Goal: Task Accomplishment & Management: Complete application form

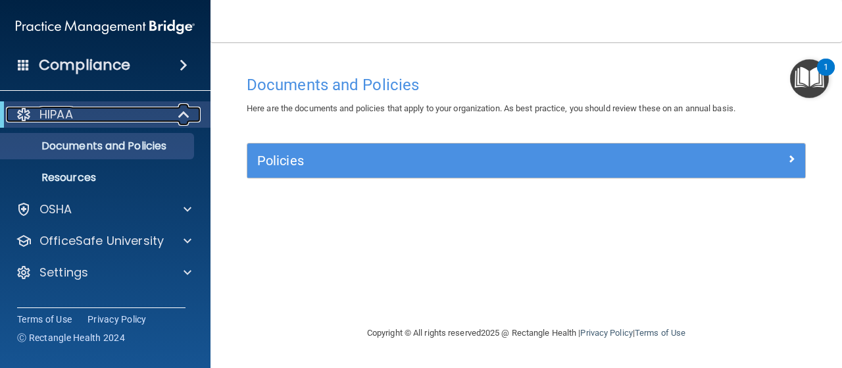
click at [93, 116] on div "HIPAA" at bounding box center [87, 115] width 162 height 16
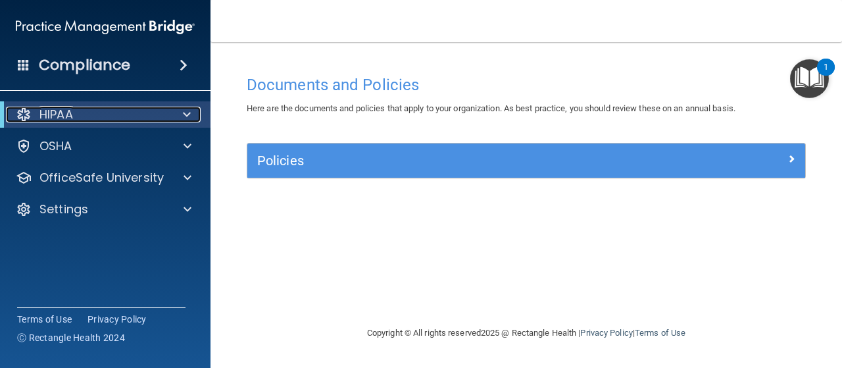
click at [93, 116] on div "HIPAA" at bounding box center [87, 115] width 162 height 16
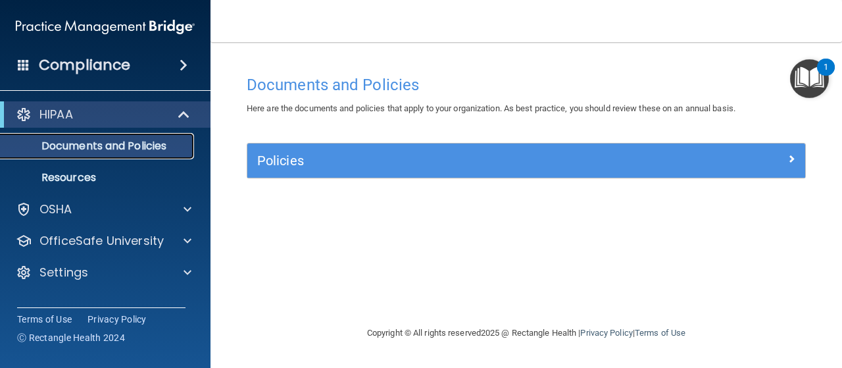
click at [91, 150] on p "Documents and Policies" at bounding box center [99, 145] width 180 height 13
click at [82, 181] on p "Resources" at bounding box center [99, 177] width 180 height 13
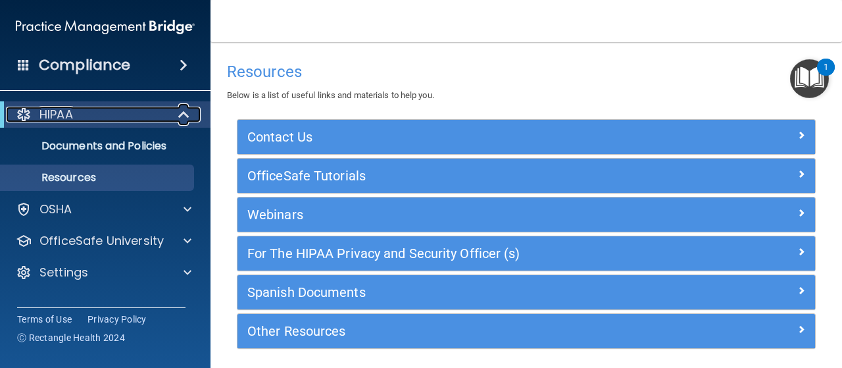
click at [121, 112] on div "HIPAA" at bounding box center [87, 115] width 162 height 16
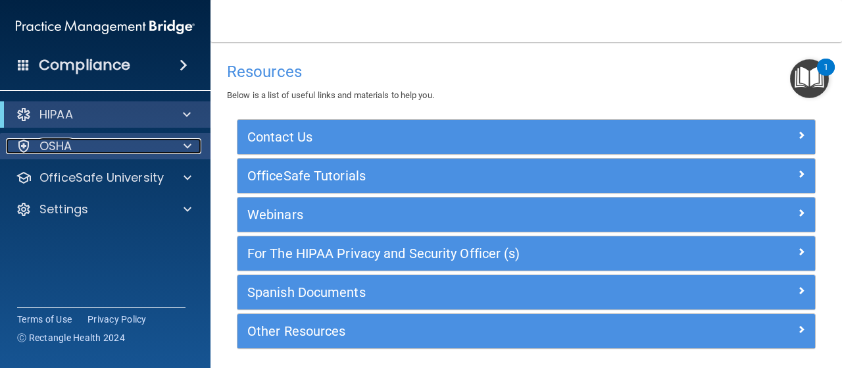
click at [182, 143] on div at bounding box center [185, 146] width 33 height 16
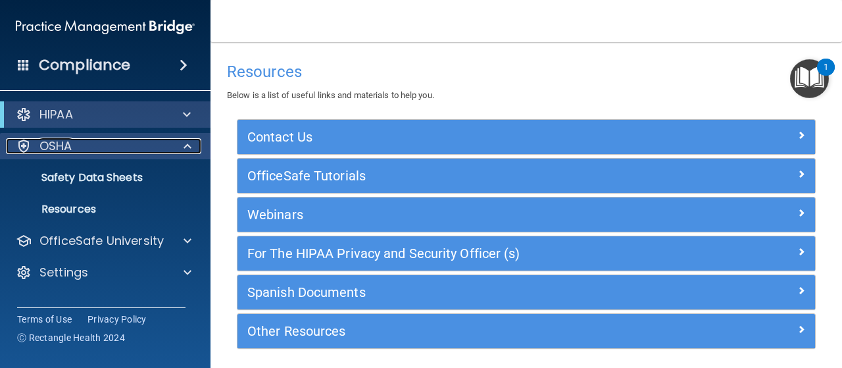
click at [182, 143] on div at bounding box center [185, 146] width 33 height 16
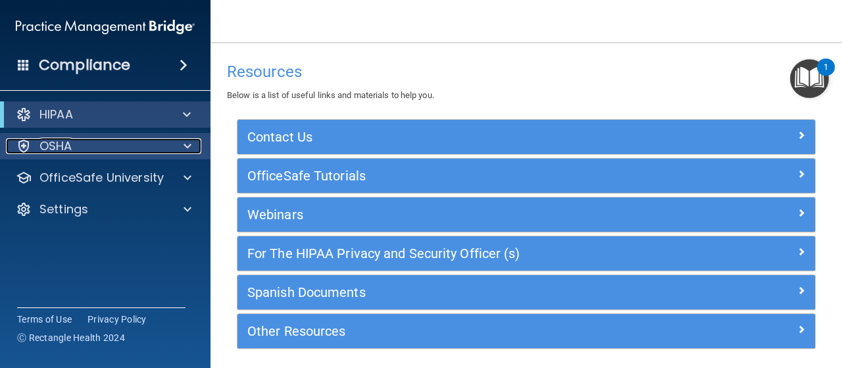
click at [182, 143] on div at bounding box center [185, 146] width 33 height 16
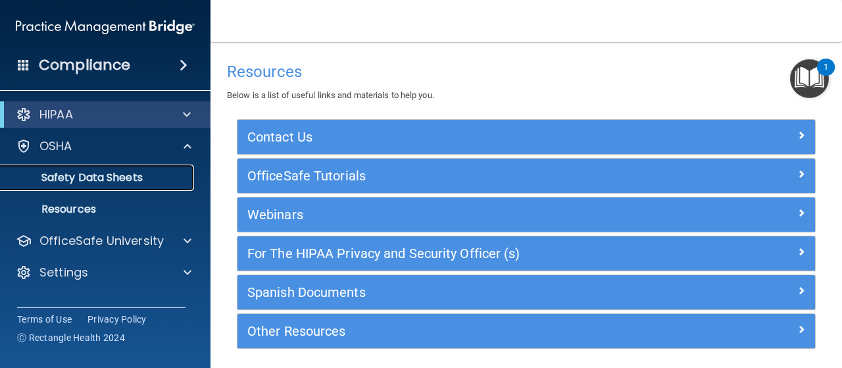
click at [144, 182] on p "Safety Data Sheets" at bounding box center [99, 177] width 180 height 13
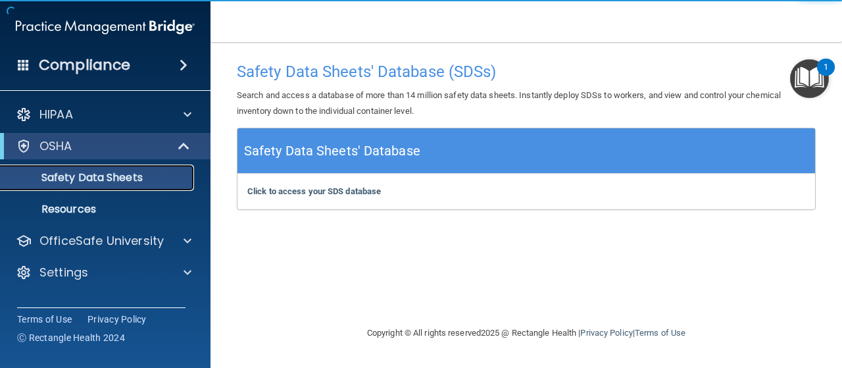
click at [144, 182] on p "Safety Data Sheets" at bounding box center [99, 177] width 180 height 13
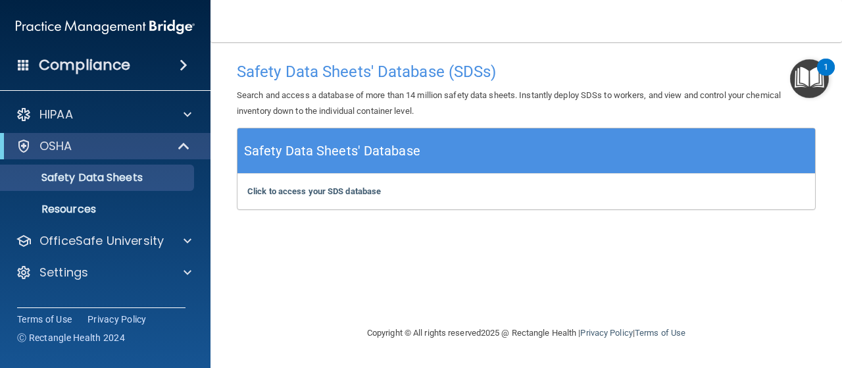
click at [144, 55] on div "Compliance" at bounding box center [105, 65] width 210 height 29
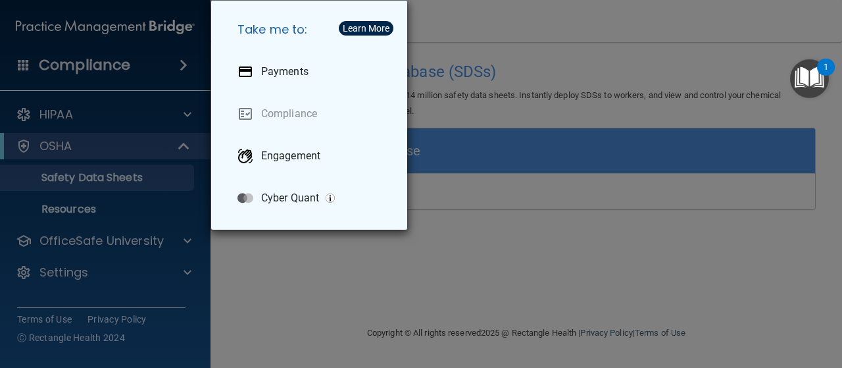
click at [125, 72] on div "Take me to: Payments Compliance Engagement Cyber Quant" at bounding box center [421, 184] width 842 height 368
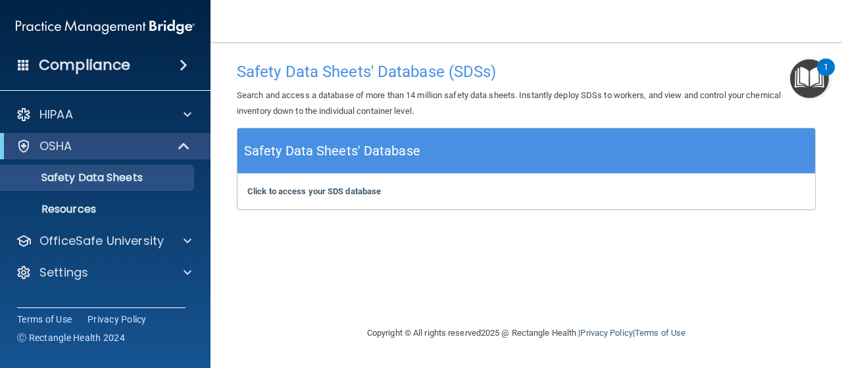
click at [125, 72] on h4 "Compliance" at bounding box center [84, 65] width 91 height 18
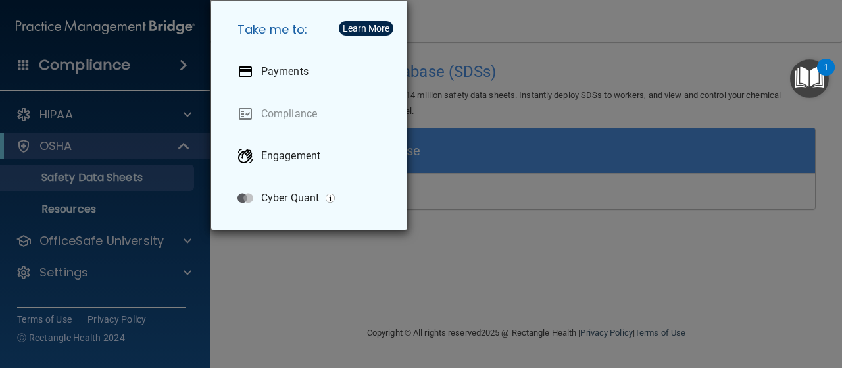
click at [125, 72] on div "Take me to: Payments Compliance Engagement Cyber Quant" at bounding box center [421, 184] width 842 height 368
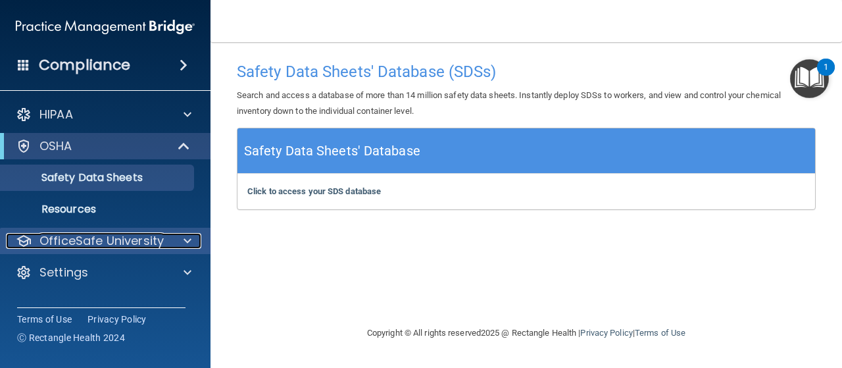
click at [136, 237] on p "OfficeSafe University" at bounding box center [101, 241] width 124 height 16
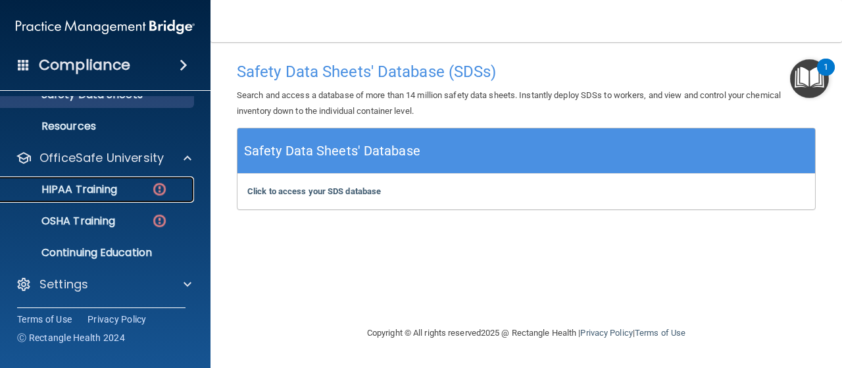
click at [93, 189] on p "HIPAA Training" at bounding box center [63, 189] width 109 height 13
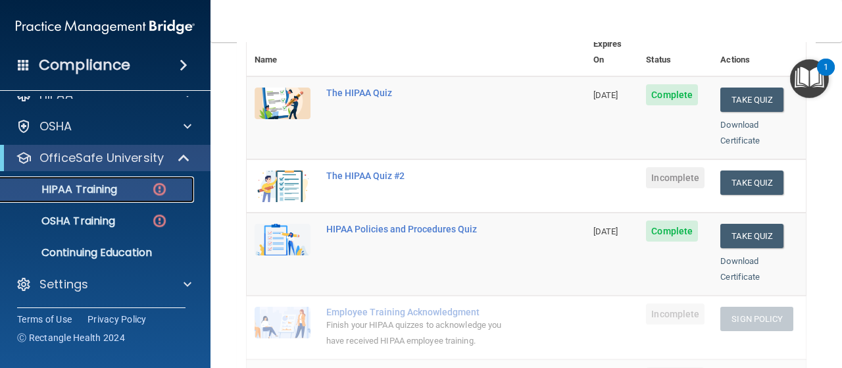
scroll to position [153, 0]
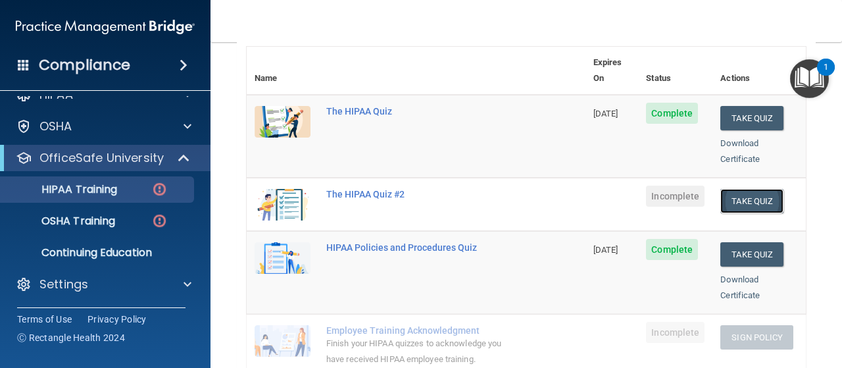
click at [756, 189] on button "Take Quiz" at bounding box center [751, 201] width 63 height 24
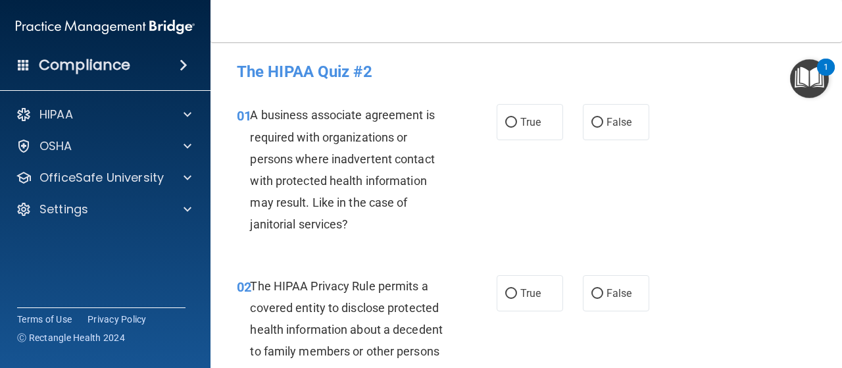
click at [303, 129] on span "A business associate agreement is required with organizations or persons where …" at bounding box center [342, 169] width 184 height 123
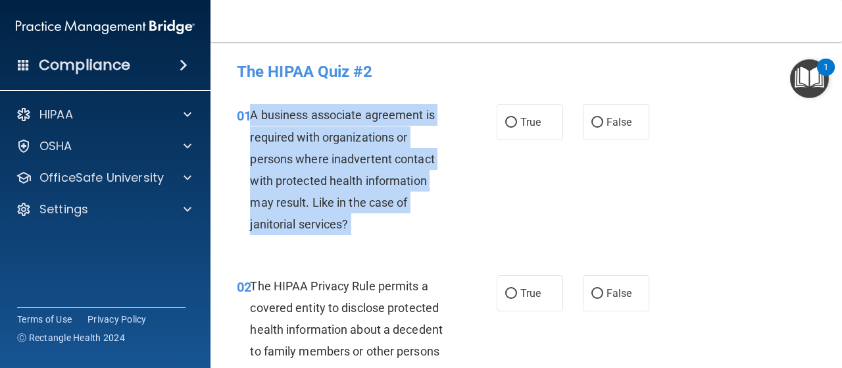
click at [303, 129] on span "A business associate agreement is required with organizations or persons where …" at bounding box center [342, 169] width 184 height 123
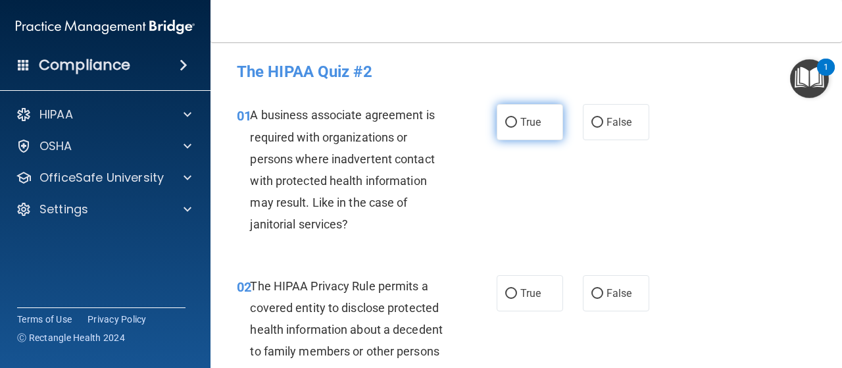
click at [520, 122] on span "True" at bounding box center [530, 122] width 20 height 12
click at [517, 122] on input "True" at bounding box center [511, 123] width 12 height 10
radio input "true"
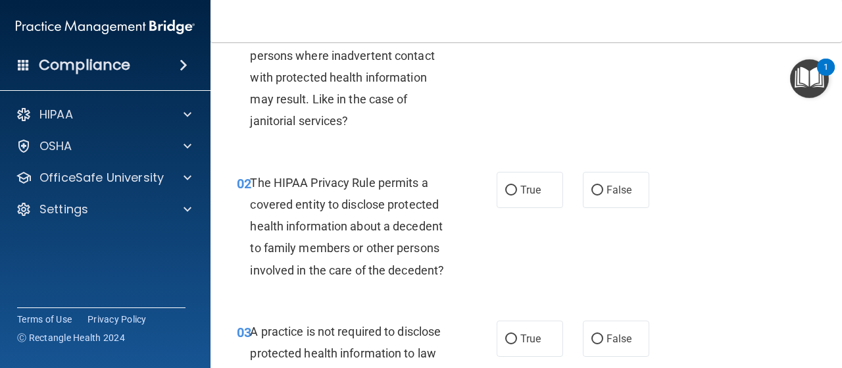
scroll to position [105, 0]
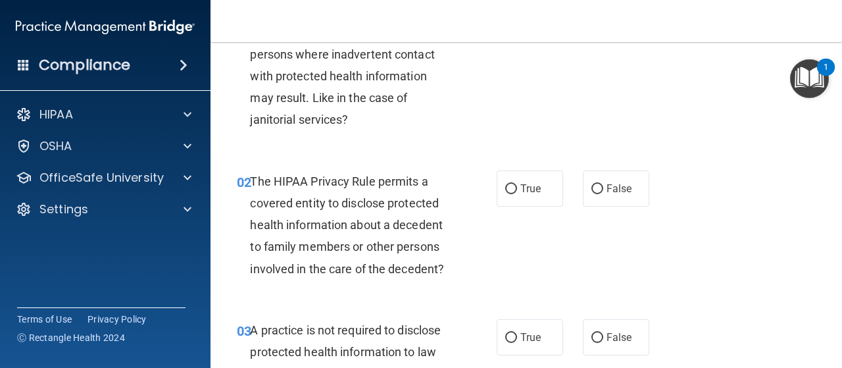
click at [406, 203] on span "The HIPAA Privacy Rule permits a covered entity to disclose protected health in…" at bounding box center [347, 224] width 194 height 101
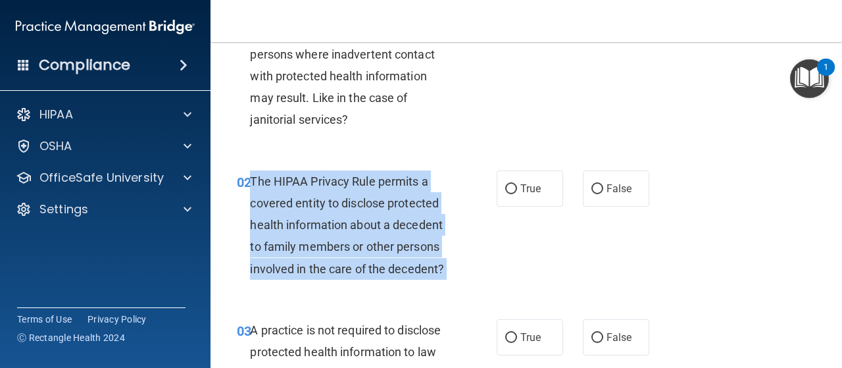
click at [406, 203] on span "The HIPAA Privacy Rule permits a covered entity to disclose protected health in…" at bounding box center [347, 224] width 194 height 101
copy ng-form "The HIPAA Privacy Rule permits a covered entity to disclose protected health in…"
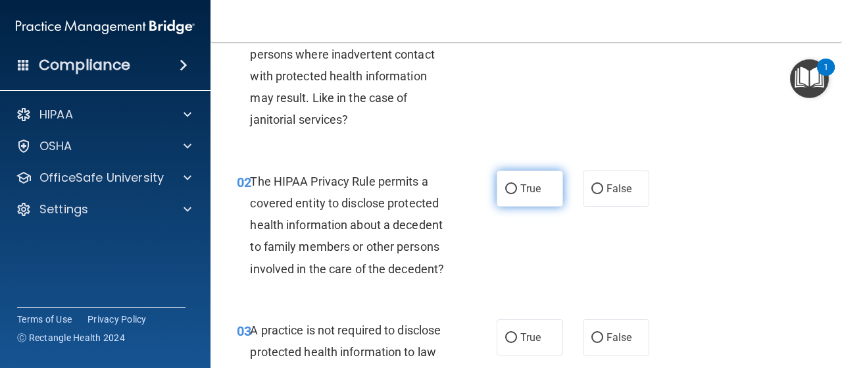
click at [512, 195] on label "True" at bounding box center [530, 188] width 66 height 36
click at [512, 194] on input "True" at bounding box center [511, 189] width 12 height 10
radio input "true"
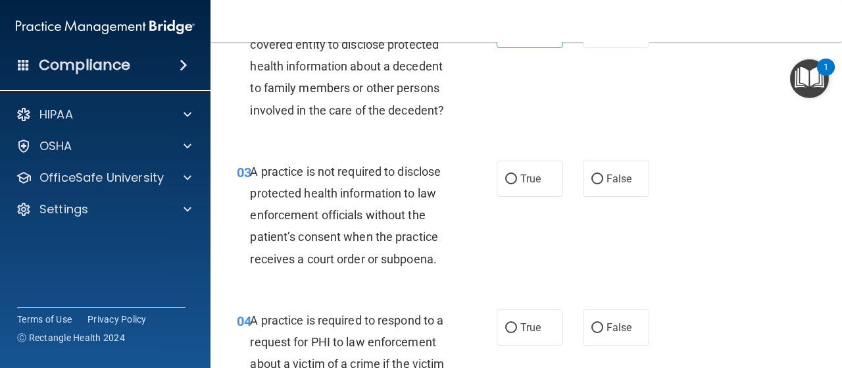
scroll to position [264, 0]
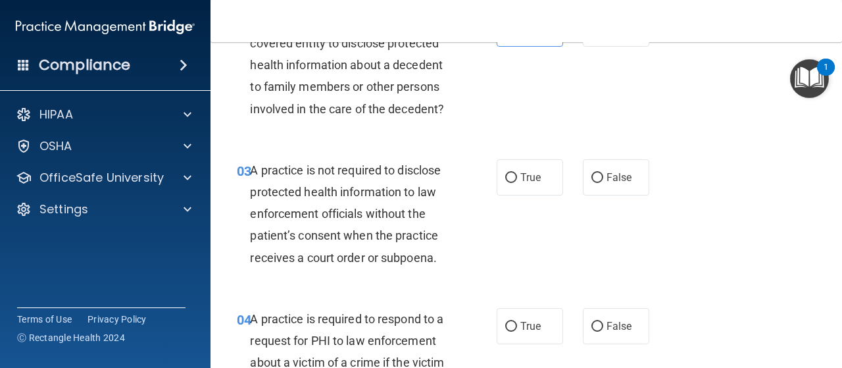
click at [363, 232] on span "A practice is not required to disclose protected health information to law enfo…" at bounding box center [345, 213] width 191 height 101
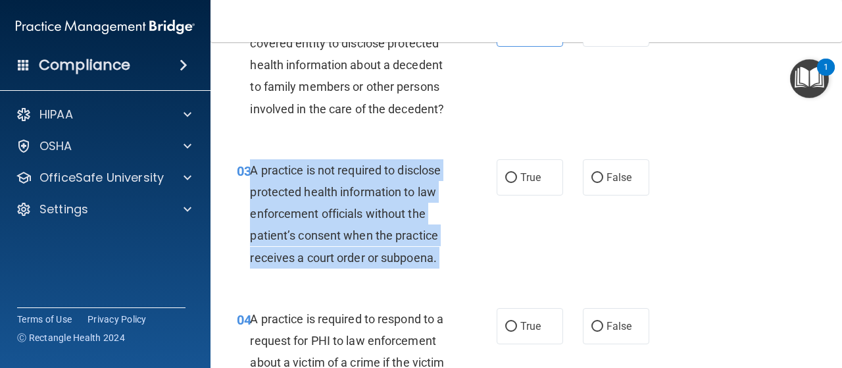
click at [363, 232] on span "A practice is not required to disclose protected health information to law enfo…" at bounding box center [345, 213] width 191 height 101
copy ng-form "A practice is not required to disclose protected health information to law enfo…"
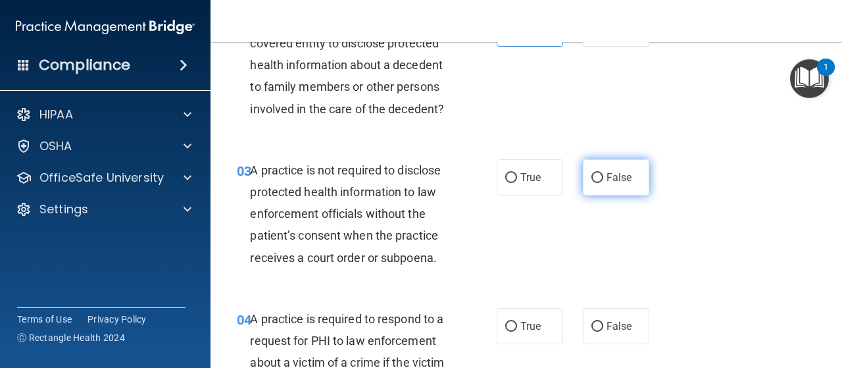
click at [589, 160] on label "False" at bounding box center [616, 177] width 66 height 36
click at [591, 173] on input "False" at bounding box center [597, 178] width 12 height 10
radio input "true"
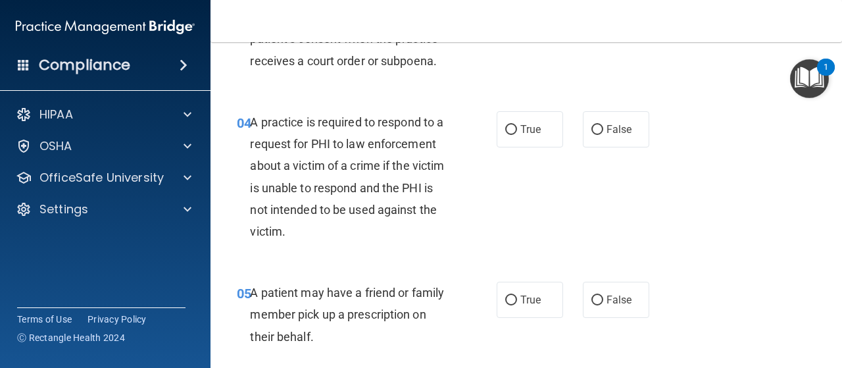
scroll to position [475, 0]
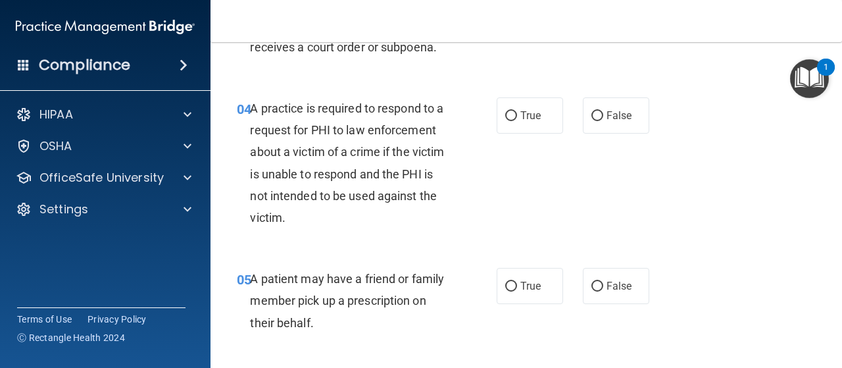
click at [388, 189] on span "A practice is required to respond to a request for PHI to law enforcement about…" at bounding box center [347, 162] width 194 height 123
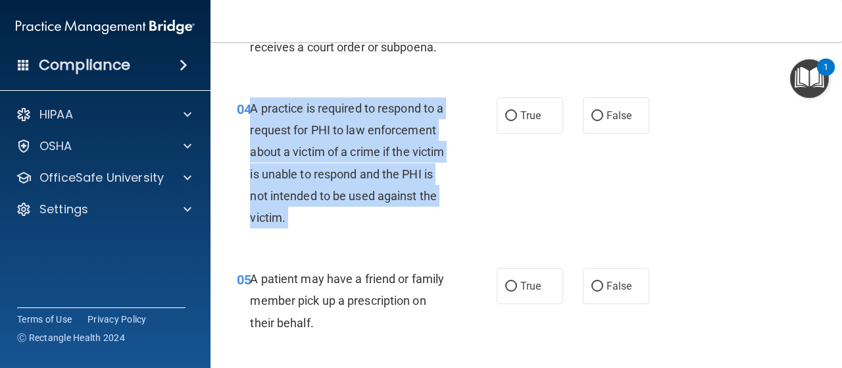
click at [388, 189] on span "A practice is required to respond to a request for PHI to law enforcement about…" at bounding box center [347, 162] width 194 height 123
copy ng-form "A practice is required to respond to a request for PHI to law enforcement about…"
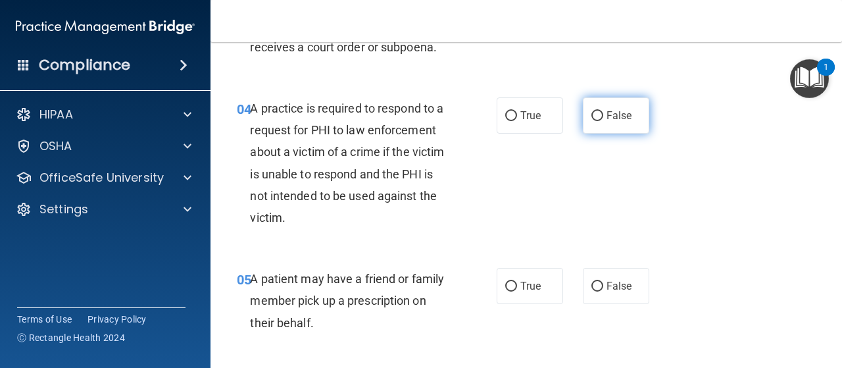
click at [620, 117] on span "False" at bounding box center [619, 115] width 26 height 12
click at [603, 117] on input "False" at bounding box center [597, 116] width 12 height 10
radio input "true"
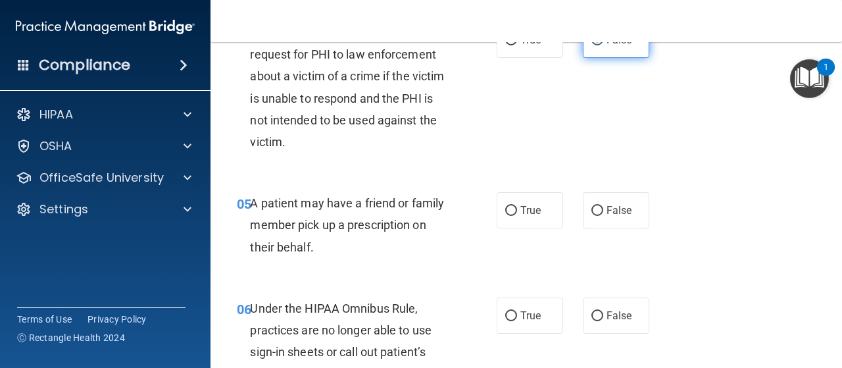
scroll to position [556, 0]
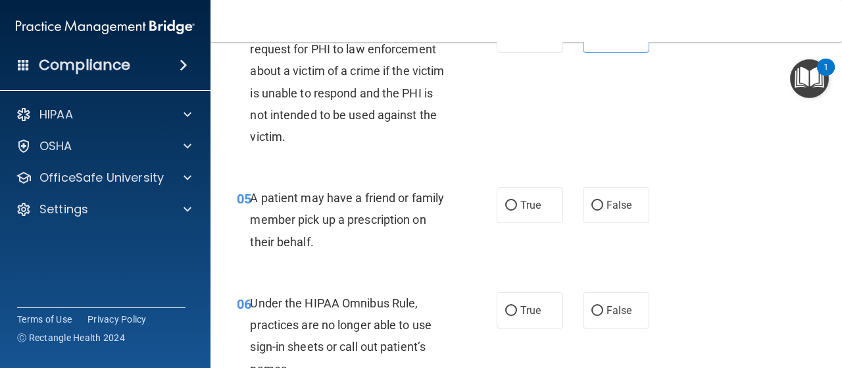
click at [395, 218] on span "A patient may have a friend or family member pick up a prescription on their be…" at bounding box center [347, 219] width 194 height 57
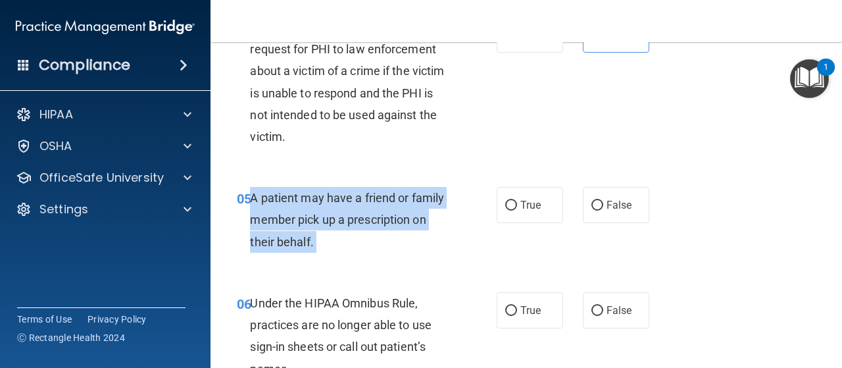
click at [395, 218] on span "A patient may have a friend or family member pick up a prescription on their be…" at bounding box center [347, 219] width 194 height 57
copy ng-form "A patient may have a friend or family member pick up a prescription on their be…"
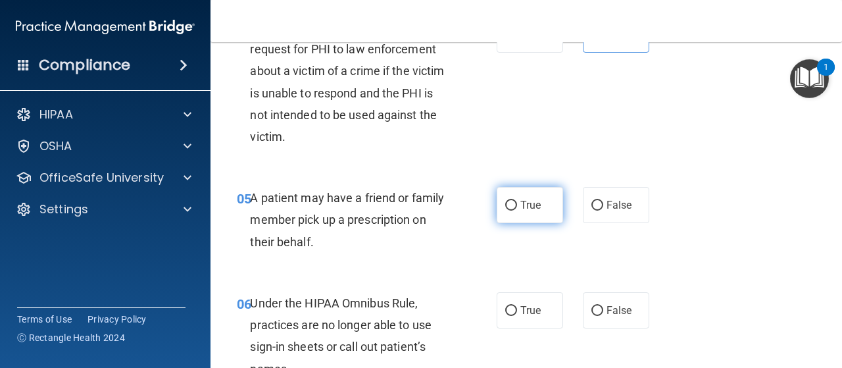
click at [549, 207] on label "True" at bounding box center [530, 205] width 66 height 36
click at [517, 207] on input "True" at bounding box center [511, 206] width 12 height 10
radio input "true"
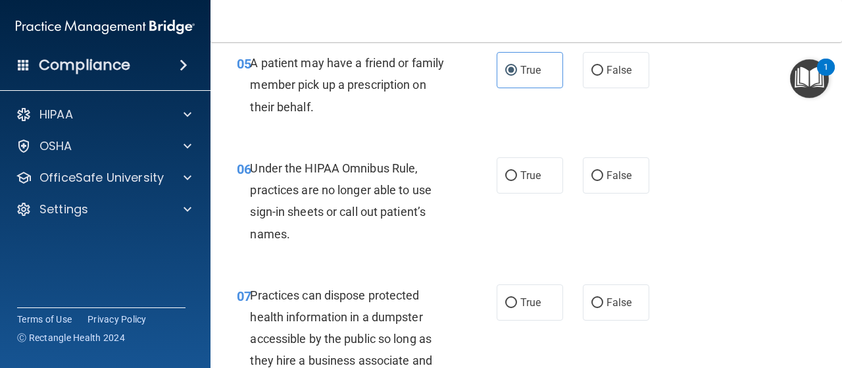
scroll to position [691, 0]
click at [376, 193] on span "Under the HIPAA Omnibus Rule, practices are no longer able to use sign-in sheet…" at bounding box center [341, 200] width 182 height 80
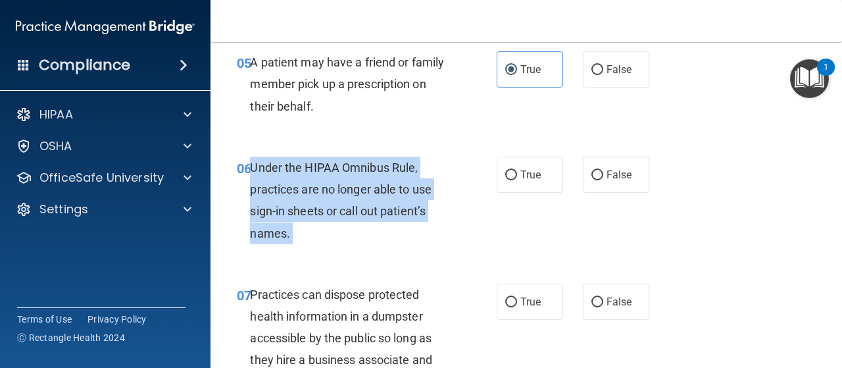
click at [376, 193] on span "Under the HIPAA Omnibus Rule, practices are no longer able to use sign-in sheet…" at bounding box center [341, 200] width 182 height 80
copy ng-form "Under the HIPAA Omnibus Rule, practices are no longer able to use sign-in sheet…"
click at [595, 174] on input "False" at bounding box center [597, 175] width 12 height 10
radio input "true"
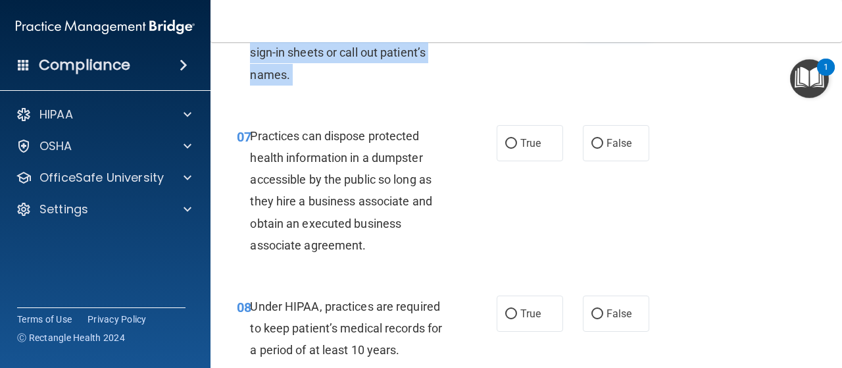
scroll to position [875, 0]
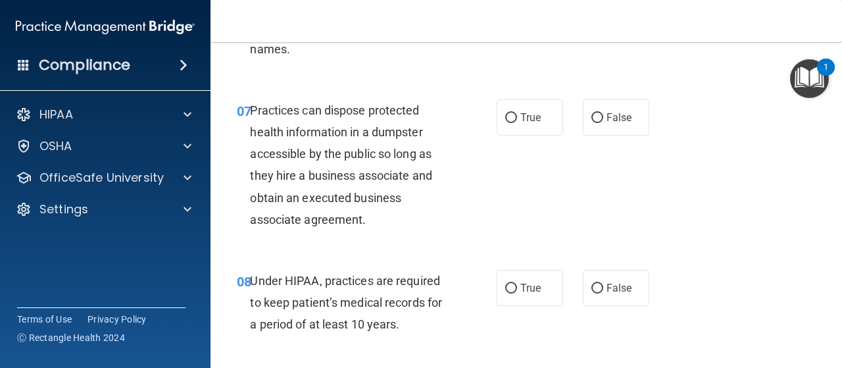
click at [356, 197] on span "Practices can dispose protected health information in a dumpster accessible by …" at bounding box center [341, 164] width 182 height 123
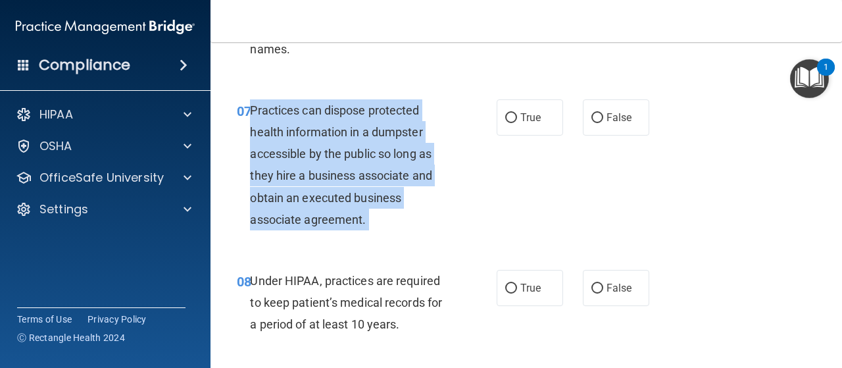
click at [356, 197] on span "Practices can dispose protected health information in a dumpster accessible by …" at bounding box center [341, 164] width 182 height 123
copy ng-form "Practices can dispose protected health information in a dumpster accessible by …"
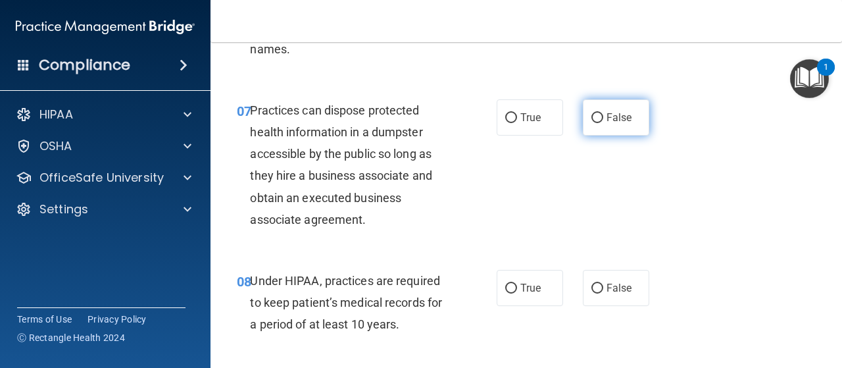
click at [608, 111] on span "False" at bounding box center [619, 117] width 26 height 12
click at [603, 113] on input "False" at bounding box center [597, 118] width 12 height 10
radio input "true"
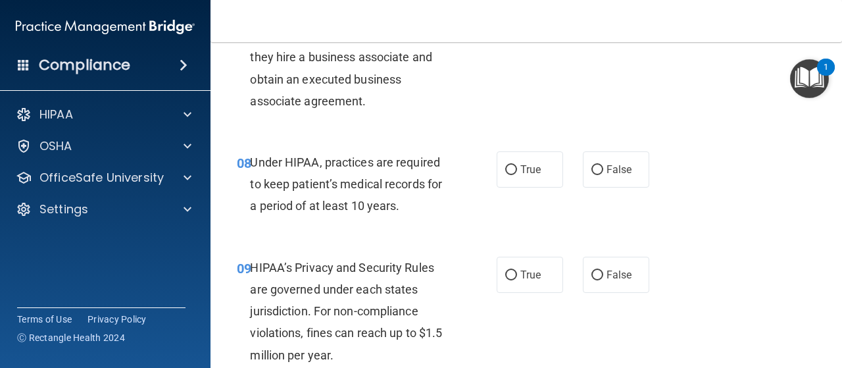
scroll to position [998, 0]
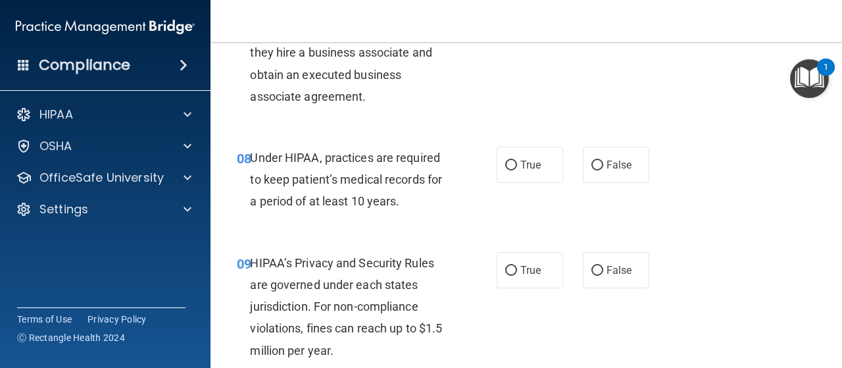
click at [387, 177] on span "Under HIPAA, practices are required to keep patient’s medical records for a per…" at bounding box center [346, 179] width 192 height 57
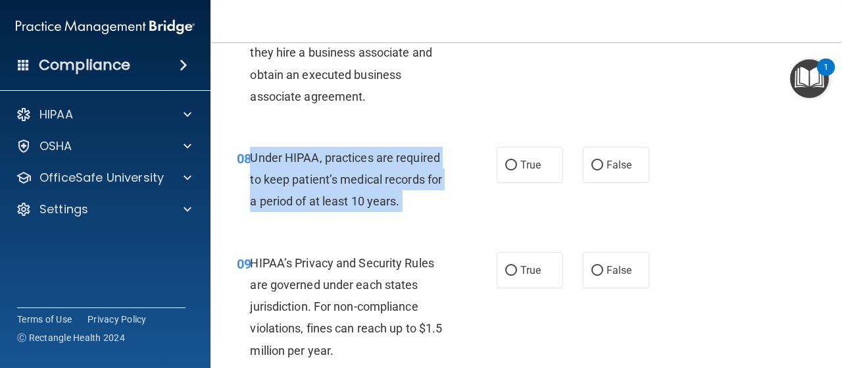
click at [387, 177] on span "Under HIPAA, practices are required to keep patient’s medical records for a per…" at bounding box center [346, 179] width 192 height 57
copy ng-form "Under HIPAA, practices are required to keep patient’s medical records for a per…"
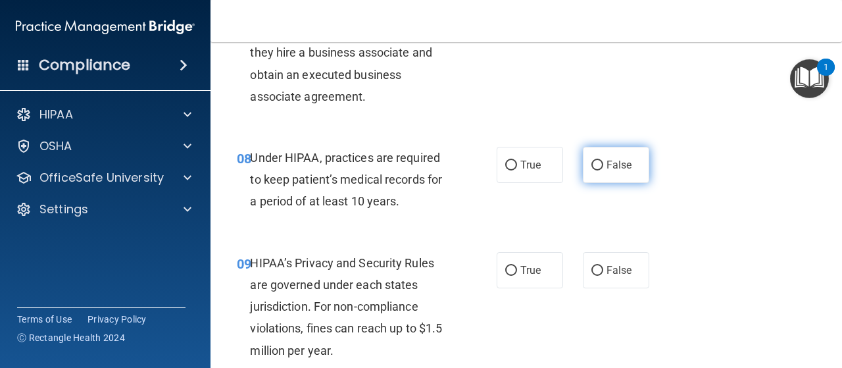
click at [610, 156] on label "False" at bounding box center [616, 165] width 66 height 36
click at [603, 160] on input "False" at bounding box center [597, 165] width 12 height 10
radio input "true"
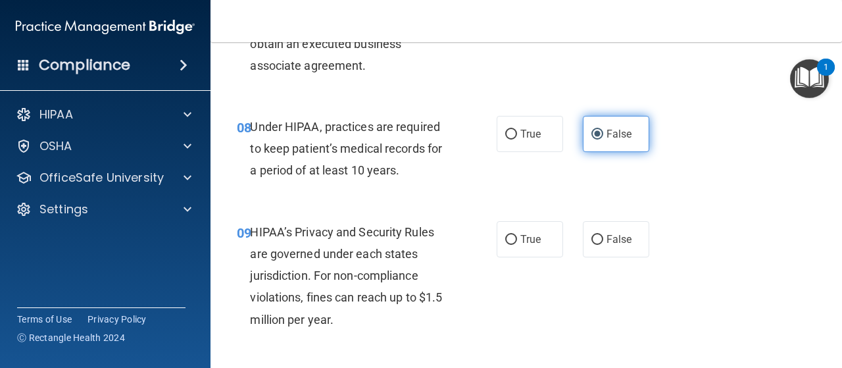
scroll to position [1030, 0]
click at [810, 81] on img "Open Resource Center, 1 new notification" at bounding box center [809, 78] width 39 height 39
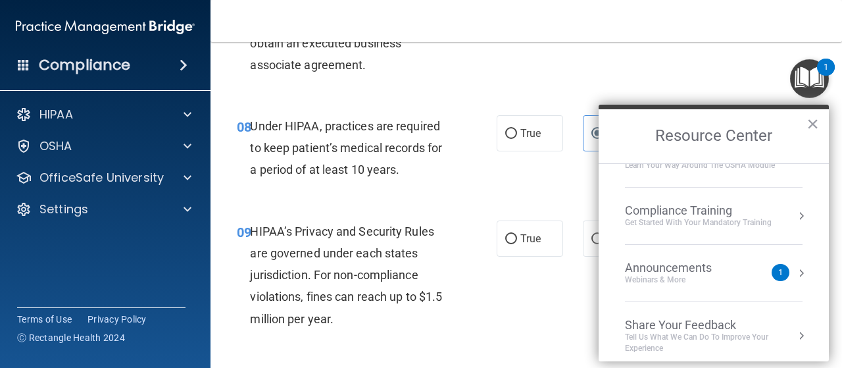
scroll to position [97, 0]
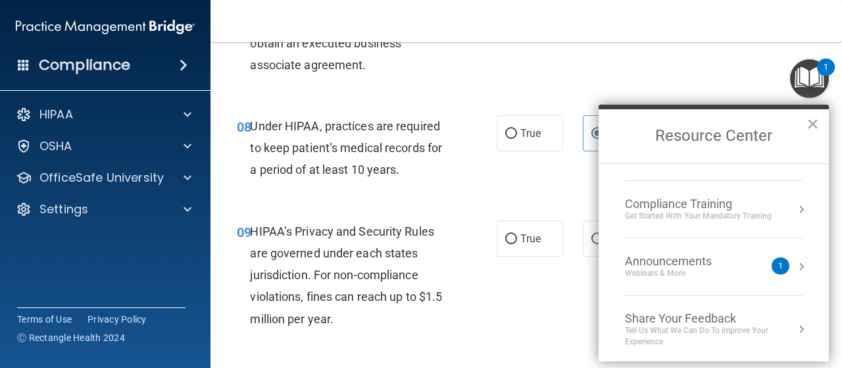
click at [746, 269] on div "Announcements Webinars & More" at bounding box center [694, 266] width 139 height 25
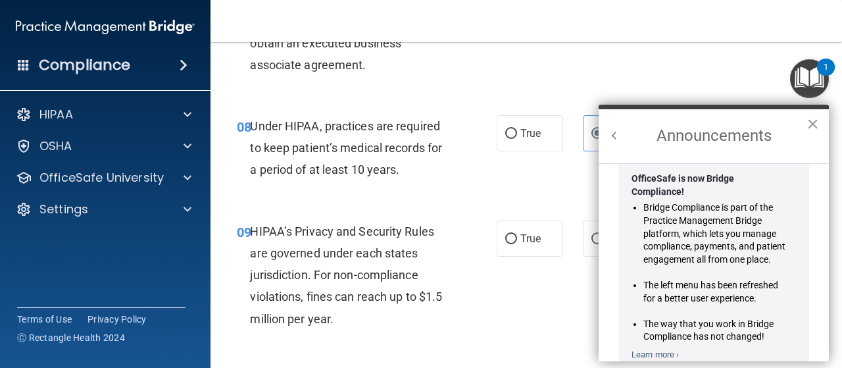
scroll to position [38, 0]
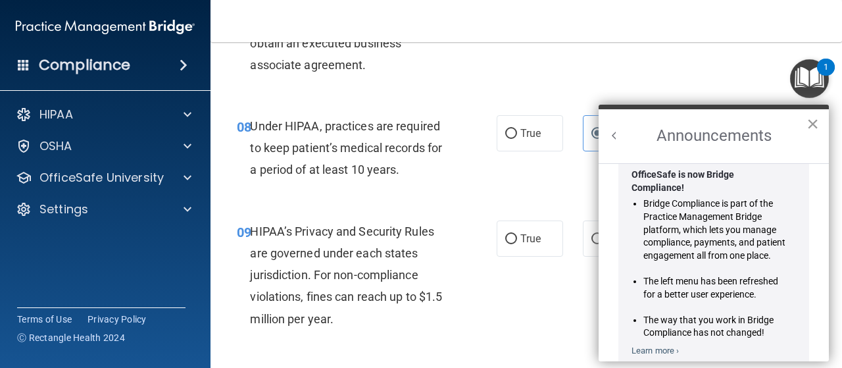
click at [814, 120] on button "×" at bounding box center [812, 123] width 12 height 21
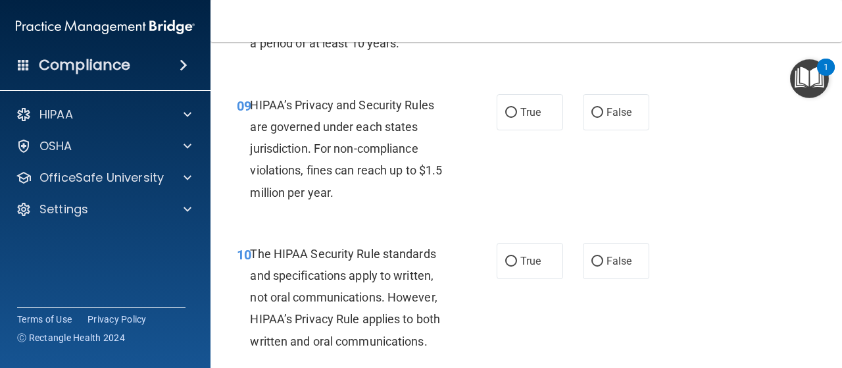
scroll to position [1177, 0]
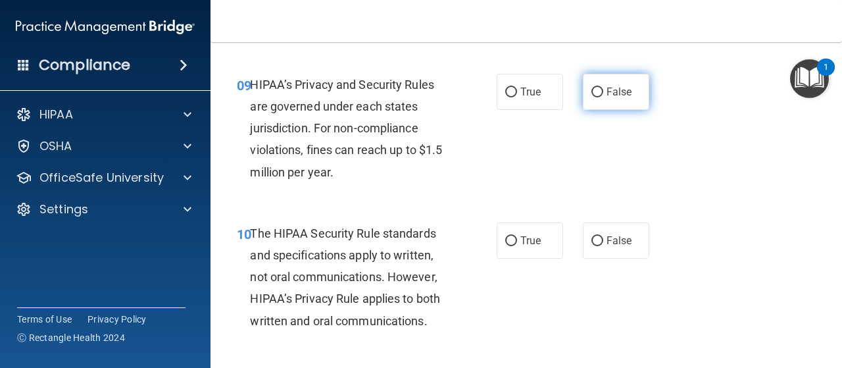
click at [608, 93] on span "False" at bounding box center [619, 91] width 26 height 12
click at [603, 93] on input "False" at bounding box center [597, 92] width 12 height 10
radio input "true"
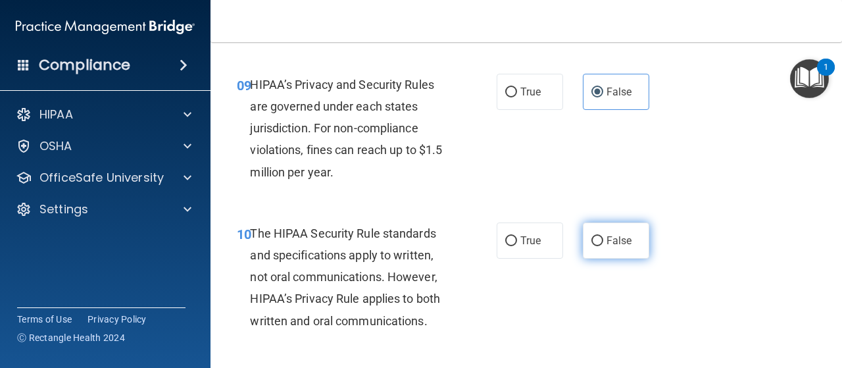
click at [606, 244] on span "False" at bounding box center [619, 240] width 26 height 12
click at [603, 244] on input "False" at bounding box center [597, 241] width 12 height 10
radio input "true"
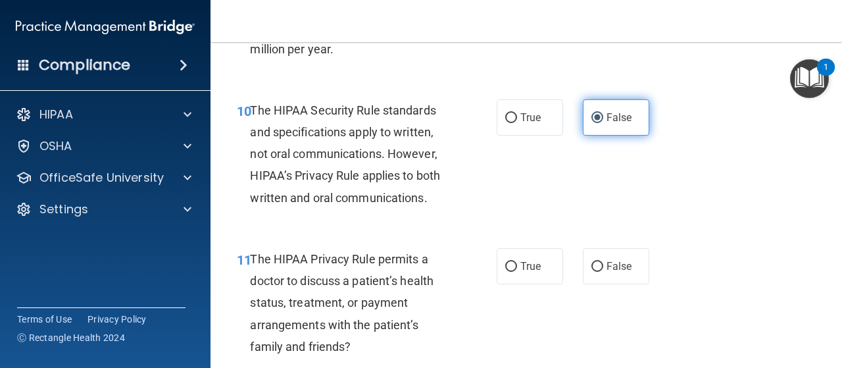
scroll to position [1304, 0]
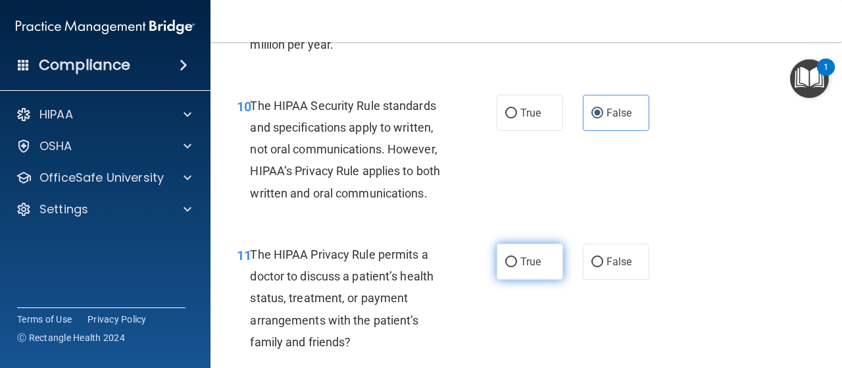
click at [535, 256] on span "True" at bounding box center [530, 261] width 20 height 12
click at [517, 257] on input "True" at bounding box center [511, 262] width 12 height 10
radio input "true"
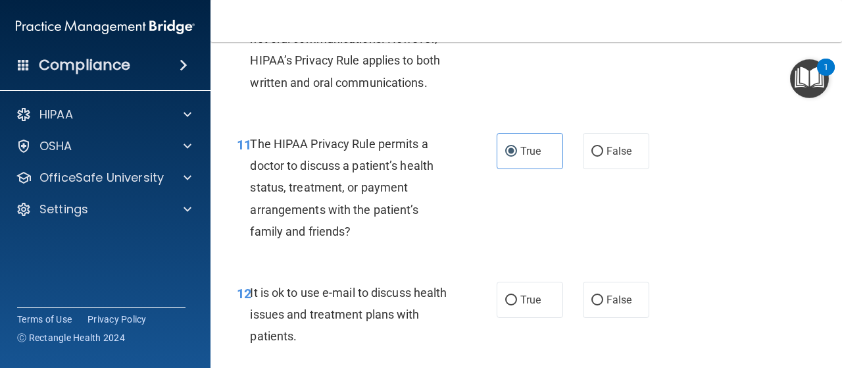
scroll to position [1416, 0]
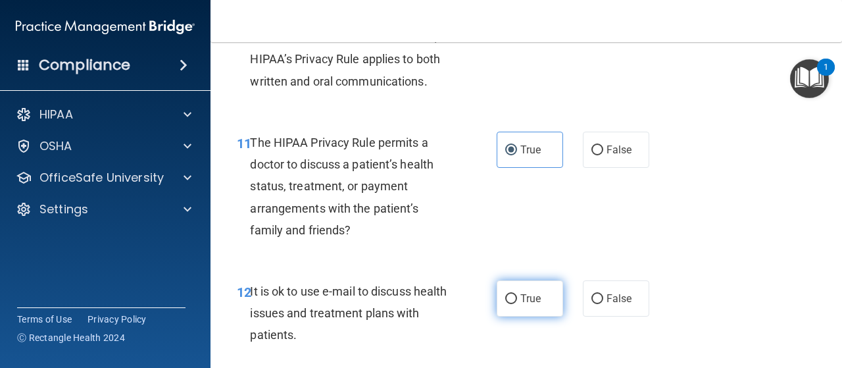
click at [529, 292] on span "True" at bounding box center [530, 298] width 20 height 12
click at [517, 294] on input "True" at bounding box center [511, 299] width 12 height 10
radio input "true"
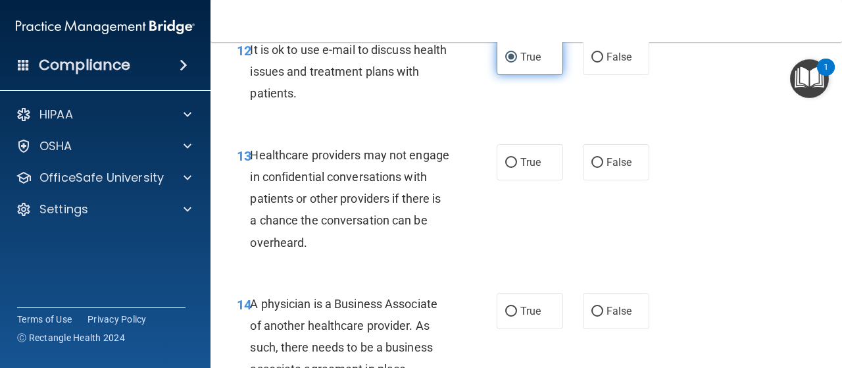
scroll to position [1658, 0]
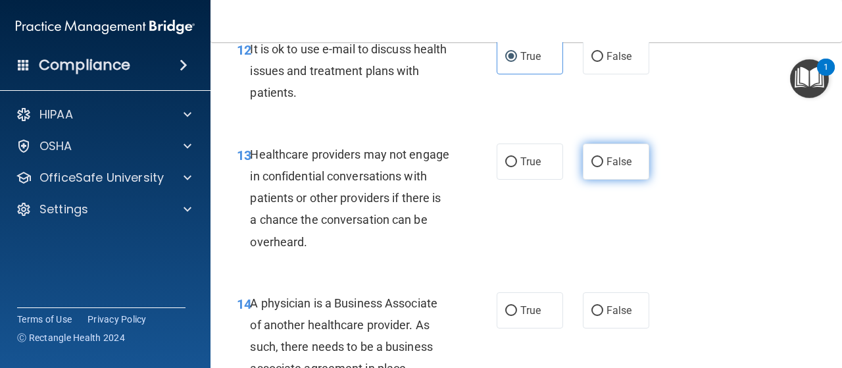
click at [583, 168] on label "False" at bounding box center [616, 161] width 66 height 36
click at [591, 167] on input "False" at bounding box center [597, 162] width 12 height 10
radio input "true"
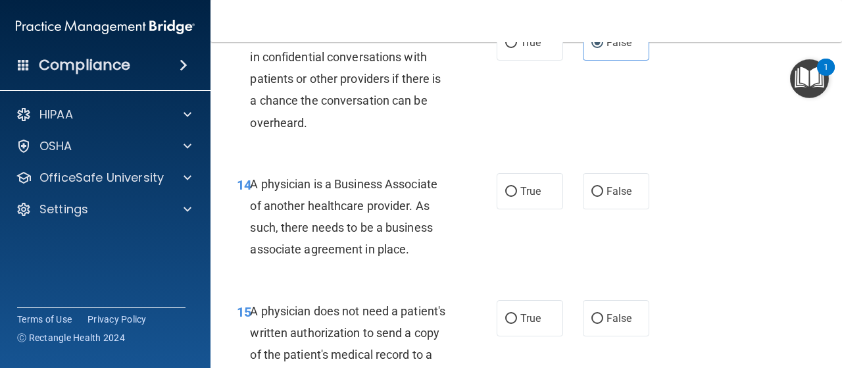
scroll to position [1779, 0]
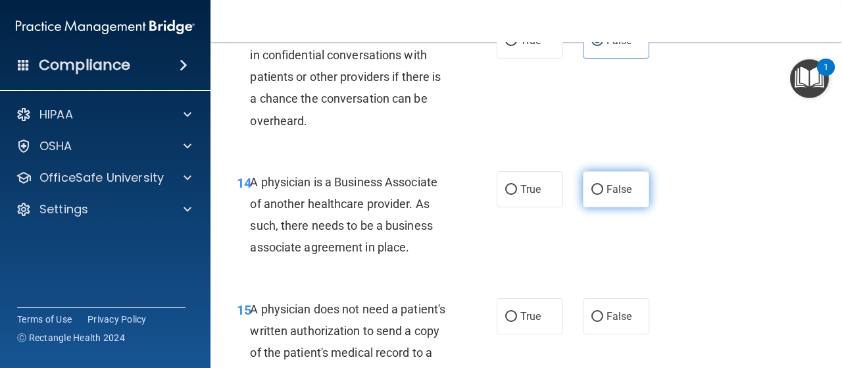
click at [622, 198] on label "False" at bounding box center [616, 189] width 66 height 36
click at [603, 195] on input "False" at bounding box center [597, 190] width 12 height 10
radio input "true"
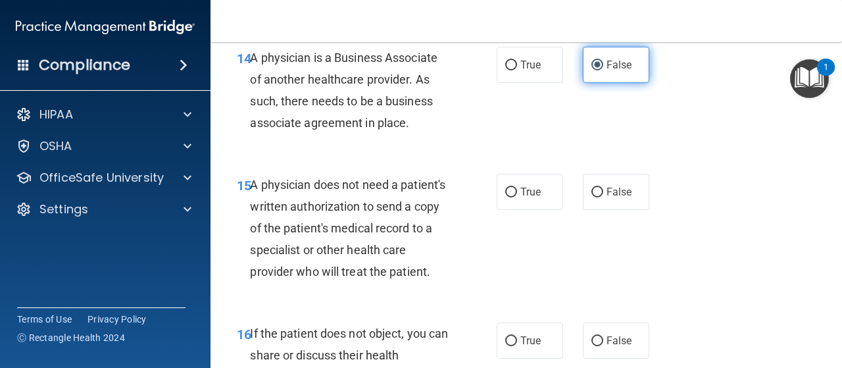
scroll to position [1908, 0]
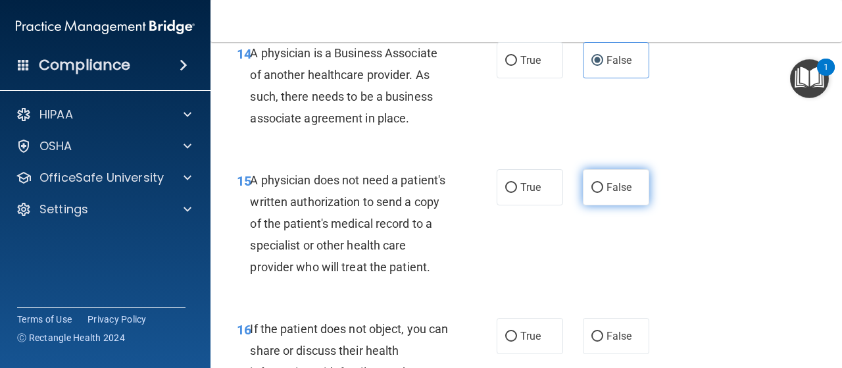
click at [585, 193] on label "False" at bounding box center [616, 187] width 66 height 36
click at [591, 193] on input "False" at bounding box center [597, 188] width 12 height 10
radio input "true"
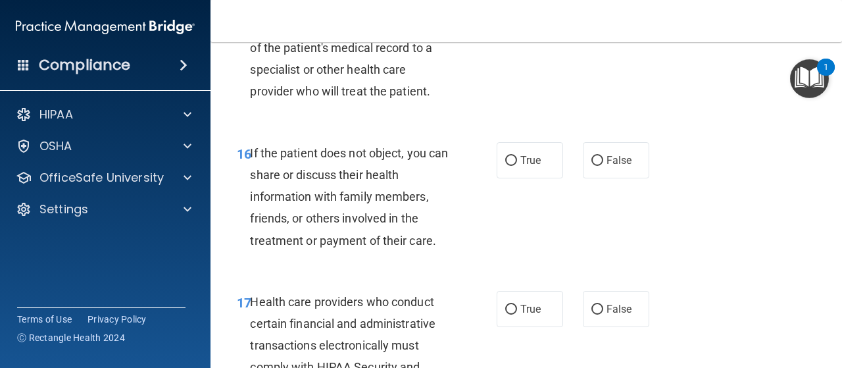
scroll to position [2084, 0]
click at [513, 178] on label "True" at bounding box center [530, 159] width 66 height 36
click at [513, 165] on input "True" at bounding box center [511, 160] width 12 height 10
radio input "true"
click at [500, 326] on label "True" at bounding box center [530, 308] width 66 height 36
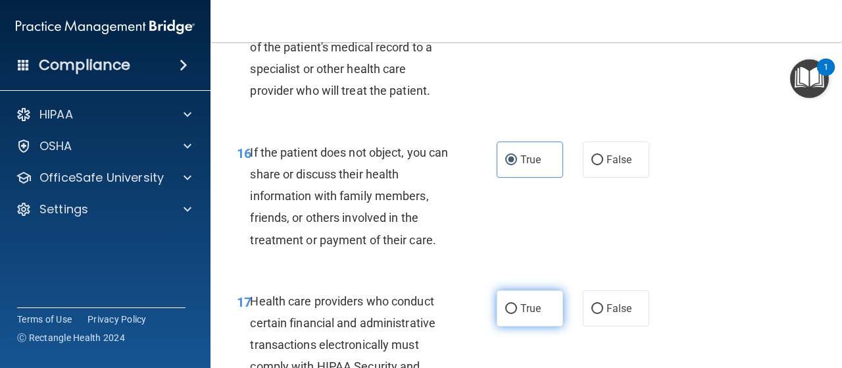
click at [505, 314] on input "True" at bounding box center [511, 309] width 12 height 10
radio input "true"
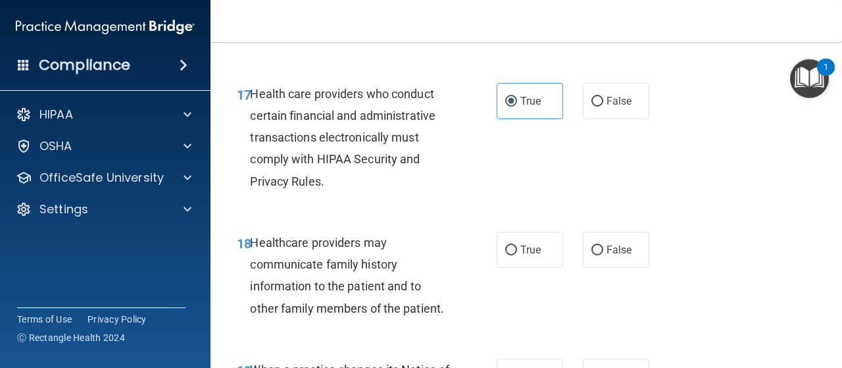
scroll to position [2371, 0]
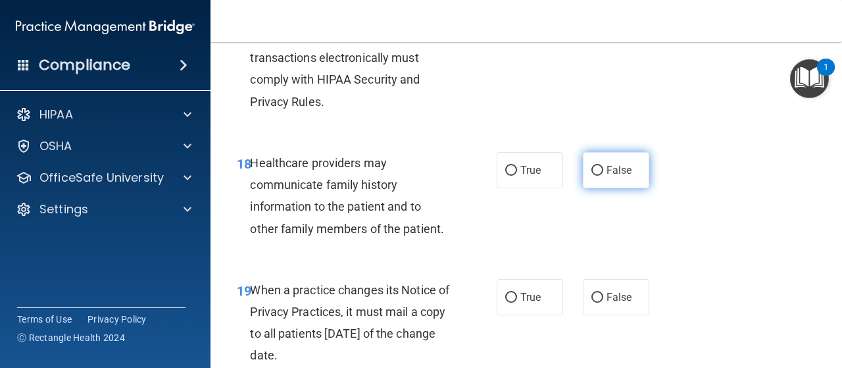
click at [604, 188] on label "False" at bounding box center [616, 170] width 66 height 36
click at [603, 176] on input "False" at bounding box center [597, 171] width 12 height 10
radio input "true"
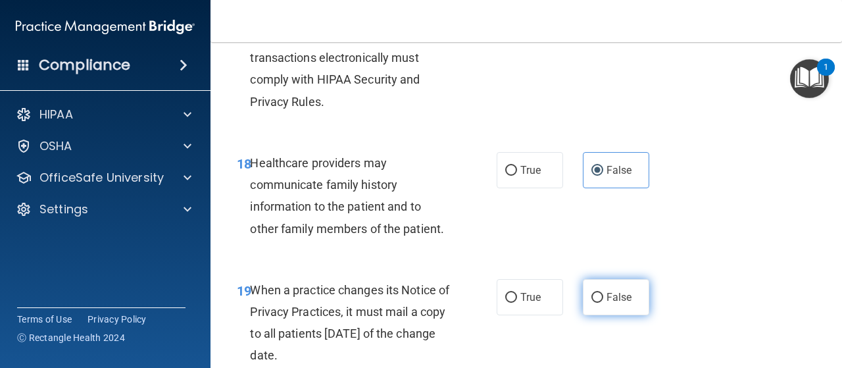
click at [583, 315] on label "False" at bounding box center [616, 297] width 66 height 36
click at [591, 303] on input "False" at bounding box center [597, 298] width 12 height 10
radio input "true"
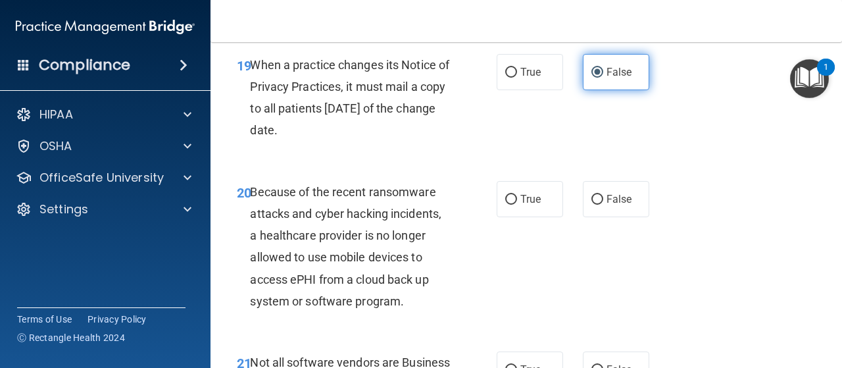
scroll to position [2602, 0]
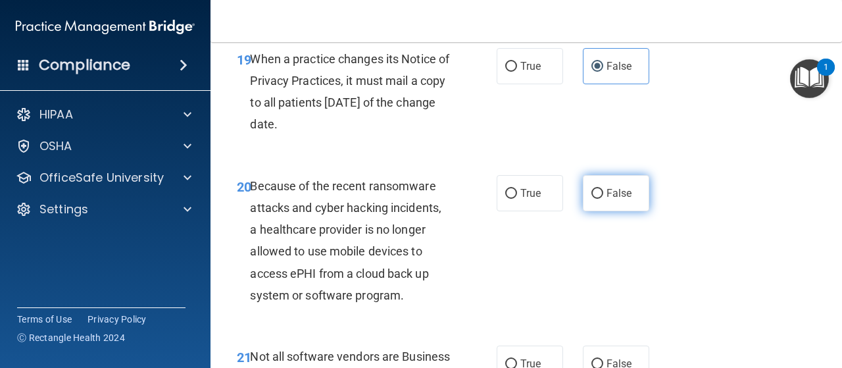
click at [593, 199] on input "False" at bounding box center [597, 194] width 12 height 10
radio input "true"
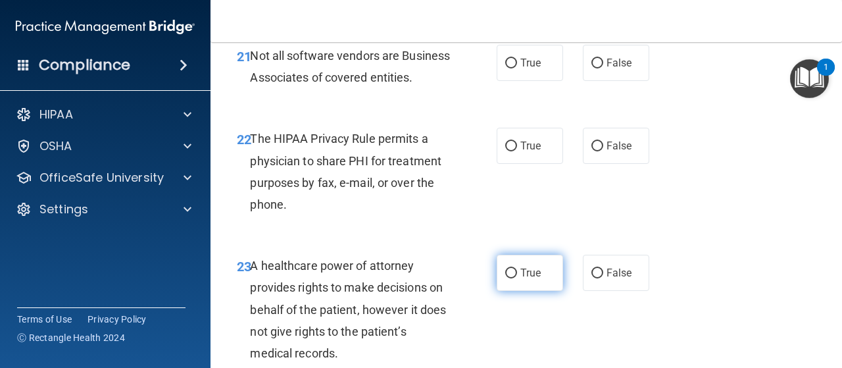
scroll to position [2902, 0]
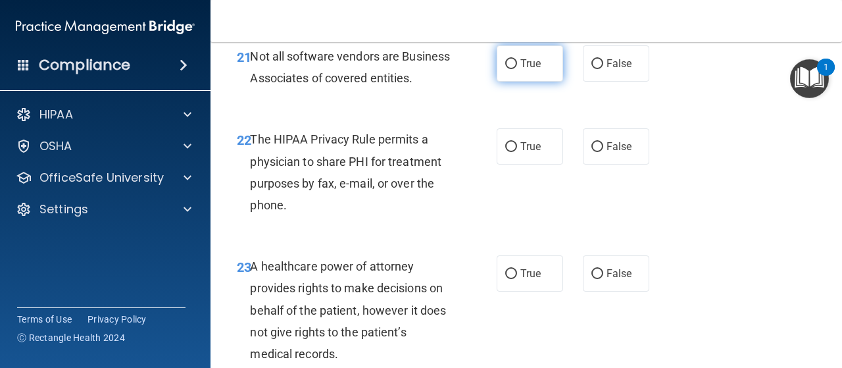
click at [515, 77] on label "True" at bounding box center [530, 63] width 66 height 36
click at [515, 69] on input "True" at bounding box center [511, 64] width 12 height 10
radio input "true"
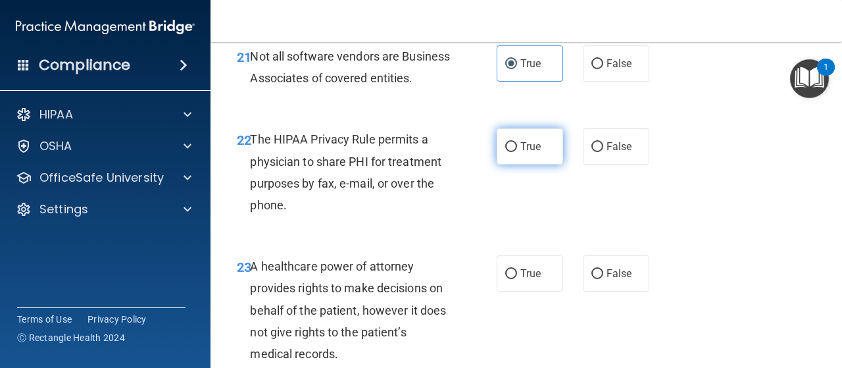
click at [512, 164] on label "True" at bounding box center [530, 146] width 66 height 36
click at [512, 152] on input "True" at bounding box center [511, 147] width 12 height 10
radio input "true"
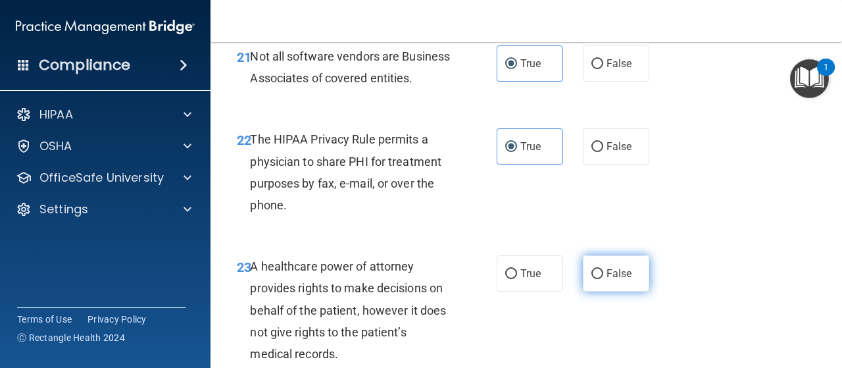
click at [615, 280] on span "False" at bounding box center [619, 273] width 26 height 12
click at [603, 279] on input "False" at bounding box center [597, 274] width 12 height 10
radio input "true"
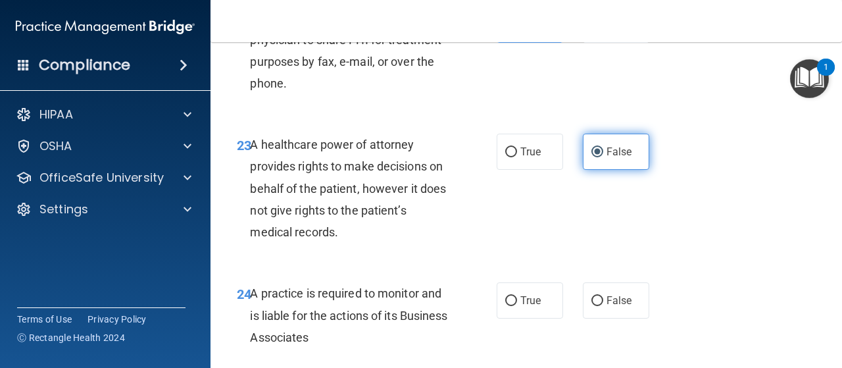
scroll to position [3025, 0]
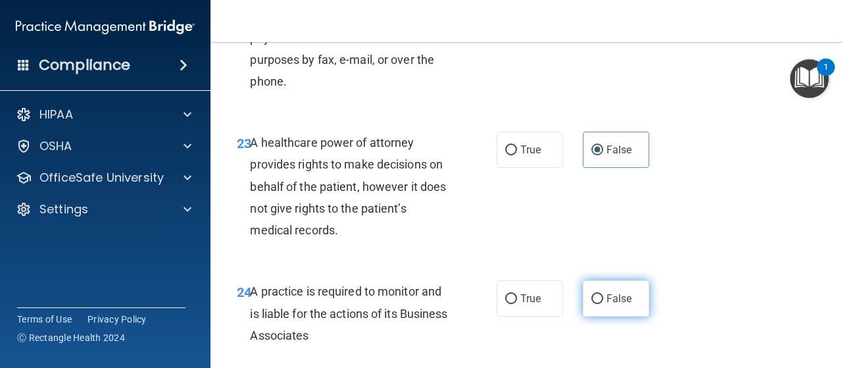
click at [592, 316] on label "False" at bounding box center [616, 298] width 66 height 36
click at [592, 304] on input "False" at bounding box center [597, 299] width 12 height 10
radio input "true"
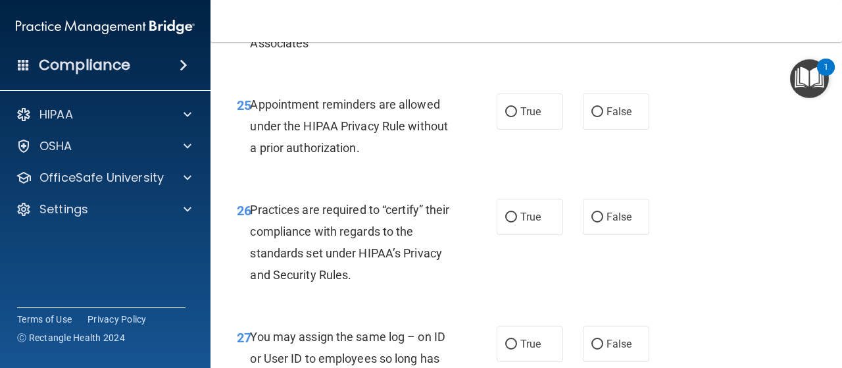
scroll to position [3320, 0]
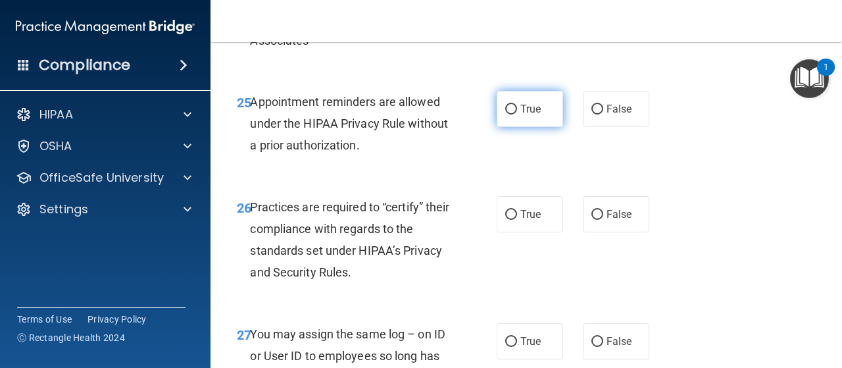
click at [525, 127] on label "True" at bounding box center [530, 109] width 66 height 36
click at [517, 114] on input "True" at bounding box center [511, 110] width 12 height 10
radio input "true"
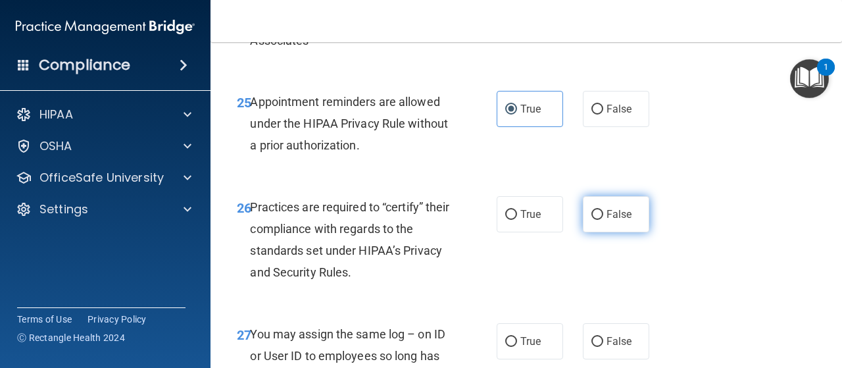
click at [614, 220] on span "False" at bounding box center [619, 214] width 26 height 12
click at [603, 220] on input "False" at bounding box center [597, 215] width 12 height 10
radio input "true"
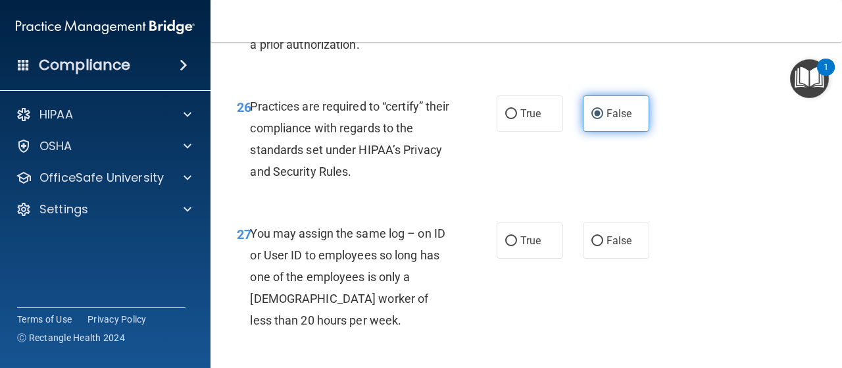
scroll to position [3428, 0]
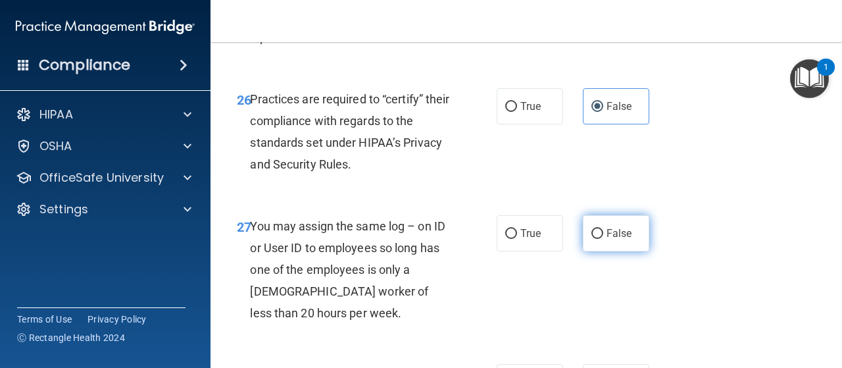
click at [593, 239] on input "False" at bounding box center [597, 234] width 12 height 10
radio input "true"
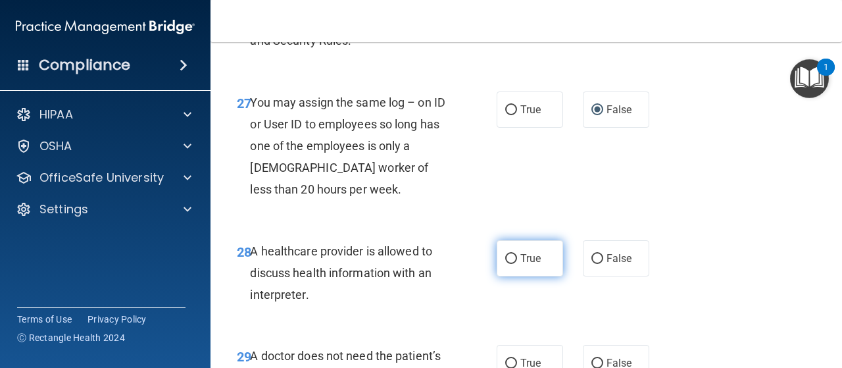
click at [525, 264] on span "True" at bounding box center [530, 258] width 20 height 12
click at [517, 264] on input "True" at bounding box center [511, 259] width 12 height 10
radio input "true"
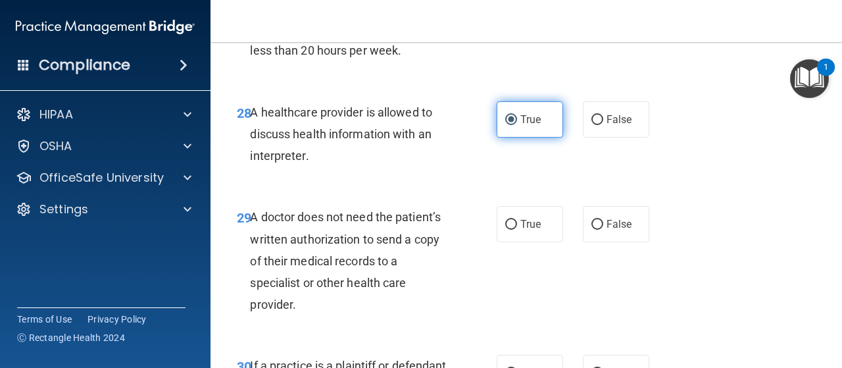
scroll to position [3691, 0]
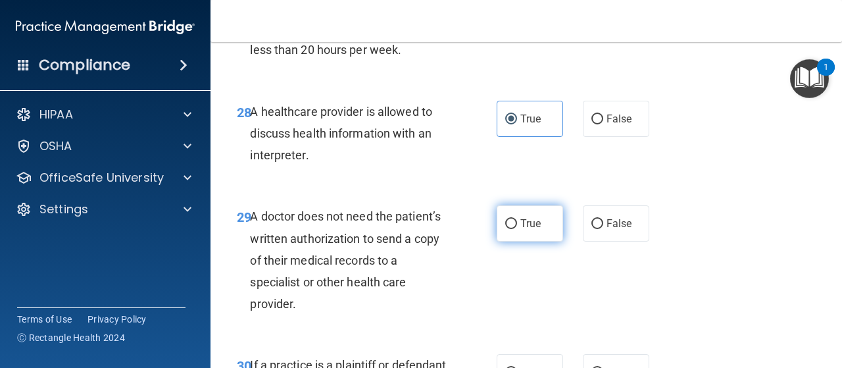
click at [524, 230] on span "True" at bounding box center [530, 223] width 20 height 12
click at [517, 229] on input "True" at bounding box center [511, 224] width 12 height 10
radio input "true"
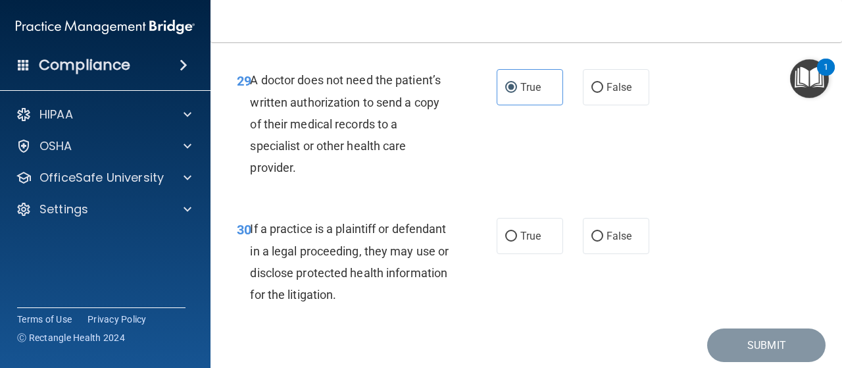
scroll to position [3830, 0]
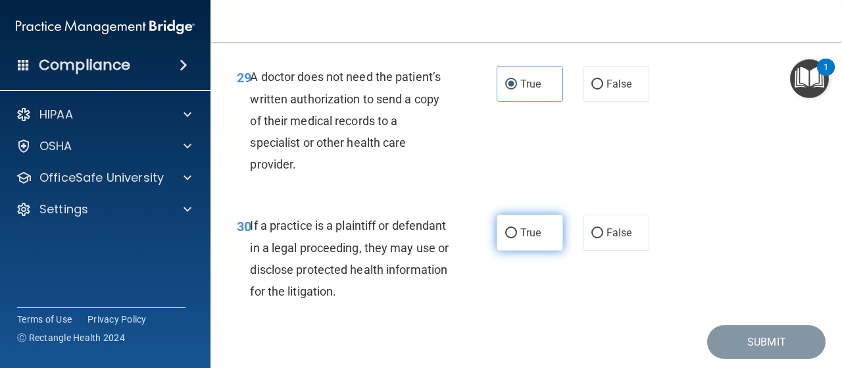
click at [529, 239] on span "True" at bounding box center [530, 232] width 20 height 12
click at [517, 238] on input "True" at bounding box center [511, 233] width 12 height 10
radio input "true"
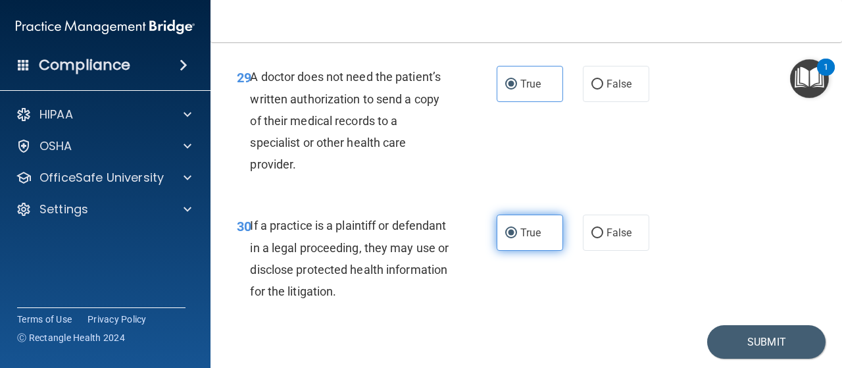
scroll to position [3917, 0]
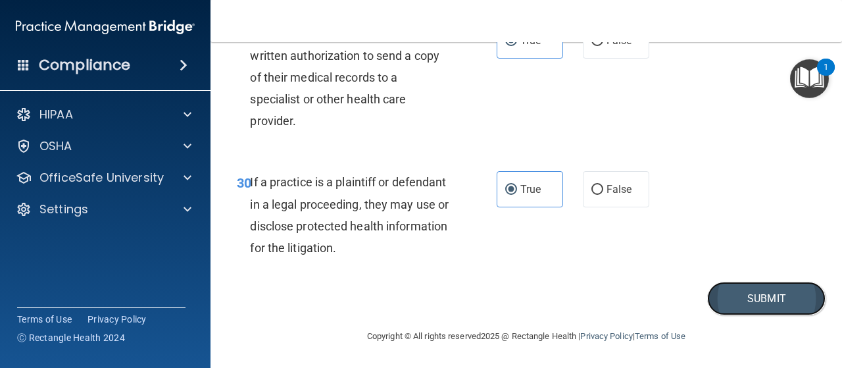
click at [777, 311] on button "Submit" at bounding box center [766, 298] width 118 height 34
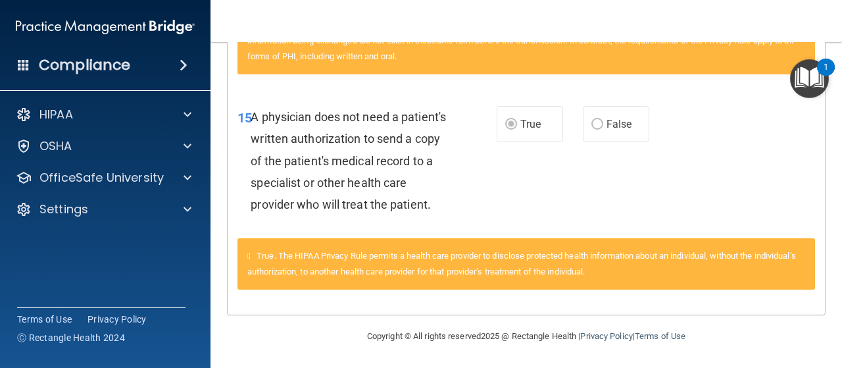
scroll to position [1065, 0]
drag, startPoint x: 777, startPoint y: 311, endPoint x: 456, endPoint y: 164, distance: 353.1
click at [456, 164] on div "15 A physician does not need a patient's written authorization to send a copy o…" at bounding box center [367, 164] width 299 height 116
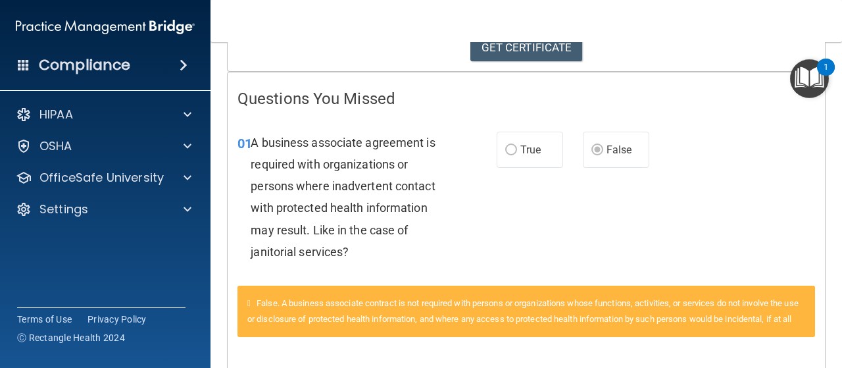
scroll to position [0, 0]
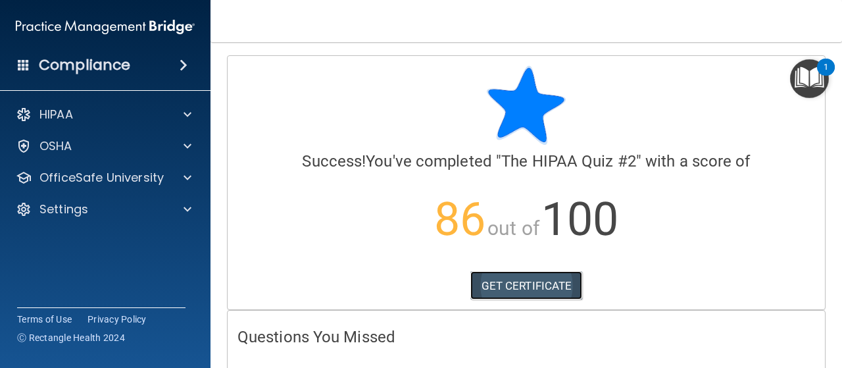
click at [529, 294] on link "GET CERTIFICATE" at bounding box center [526, 285] width 112 height 29
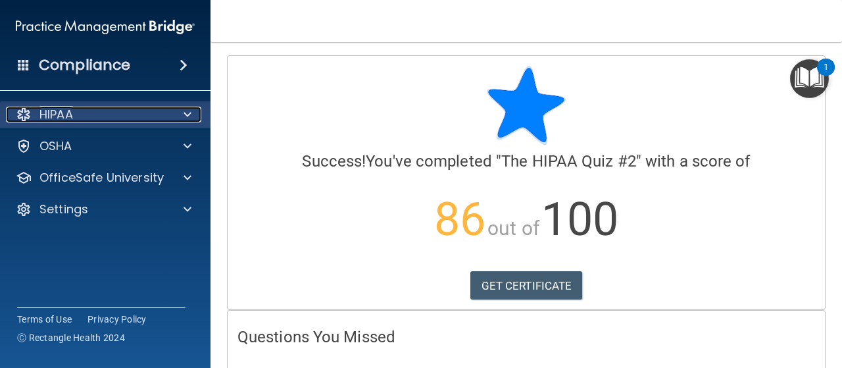
click at [118, 117] on div "HIPAA" at bounding box center [87, 115] width 163 height 16
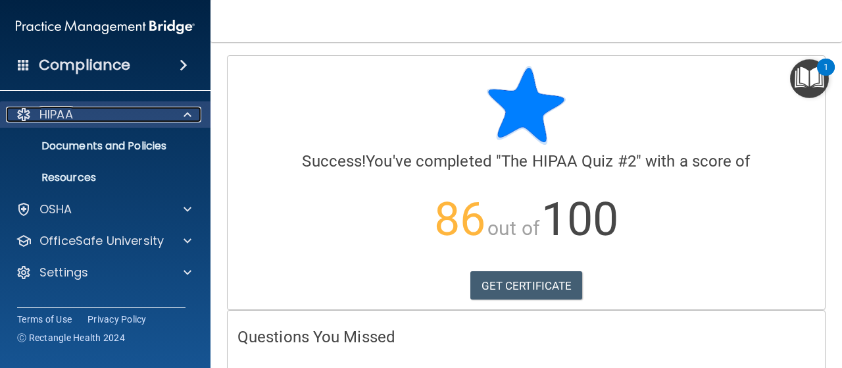
click at [145, 112] on div "HIPAA" at bounding box center [87, 115] width 163 height 16
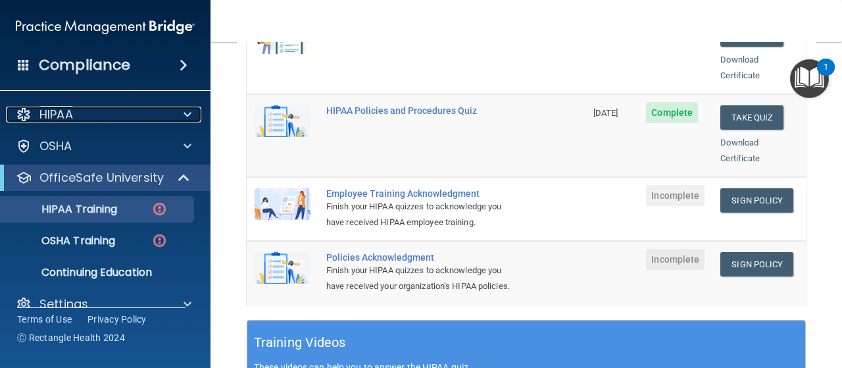
scroll to position [320, 0]
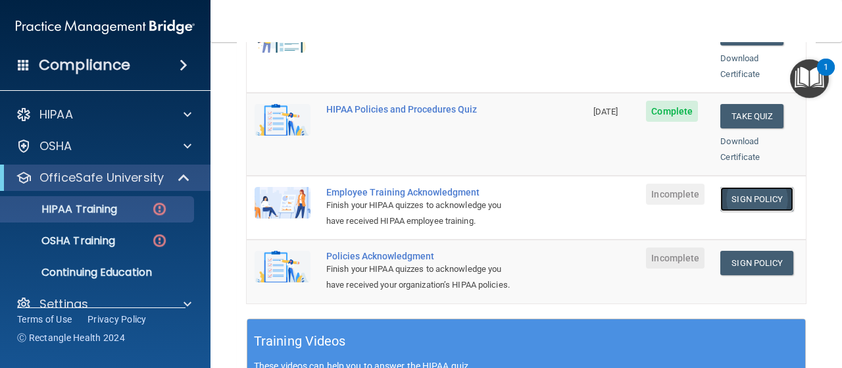
click at [750, 187] on link "Sign Policy" at bounding box center [756, 199] width 73 height 24
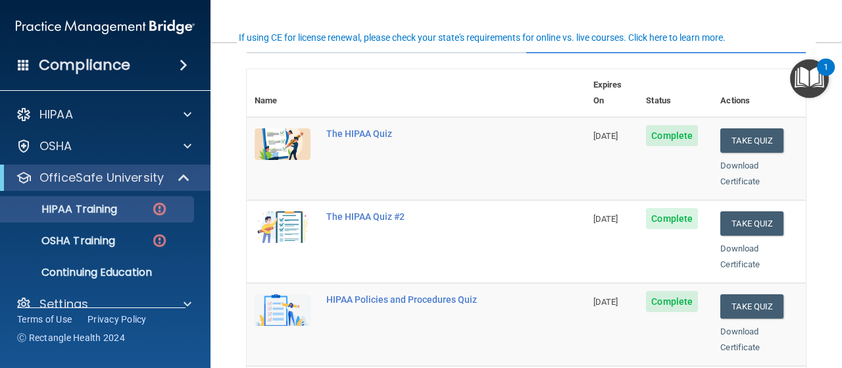
scroll to position [96, 0]
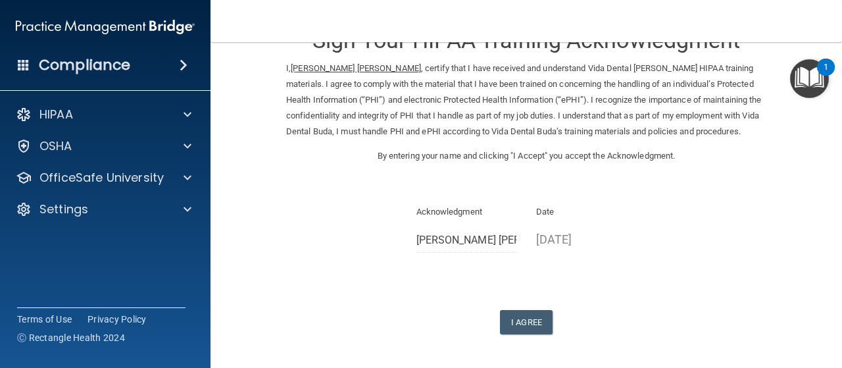
scroll to position [92, 0]
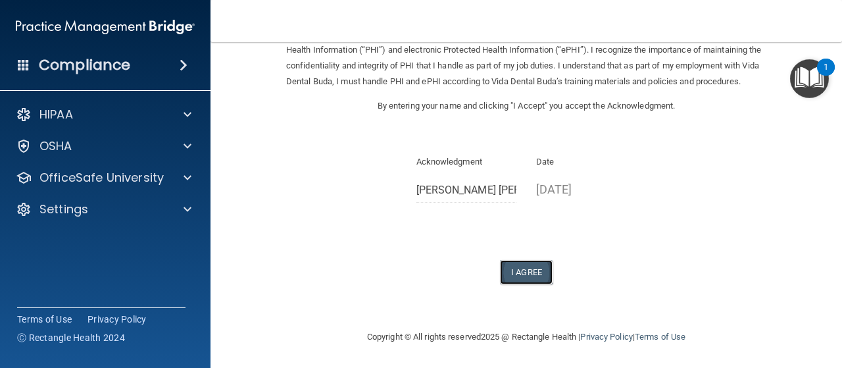
click at [522, 276] on button "I Agree" at bounding box center [526, 272] width 53 height 24
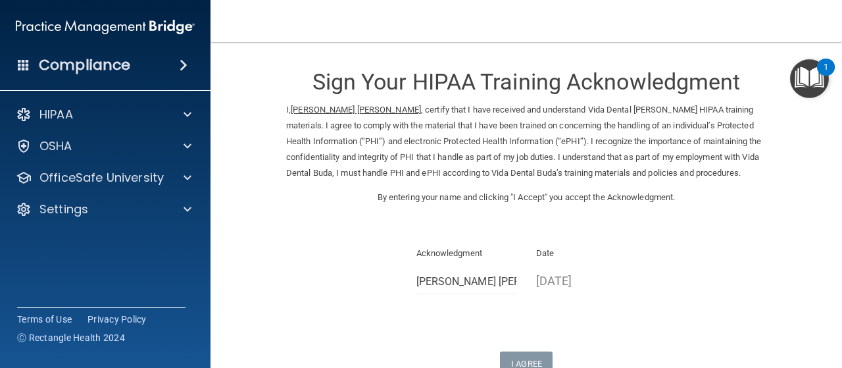
scroll to position [0, 0]
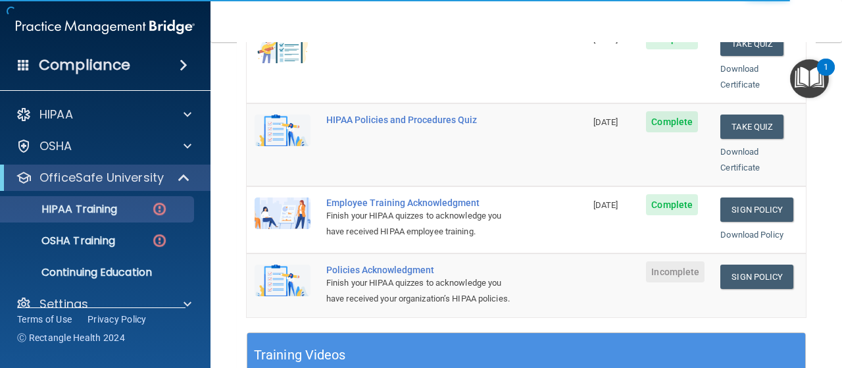
scroll to position [310, 0]
click at [759, 264] on link "Sign Policy" at bounding box center [756, 276] width 73 height 24
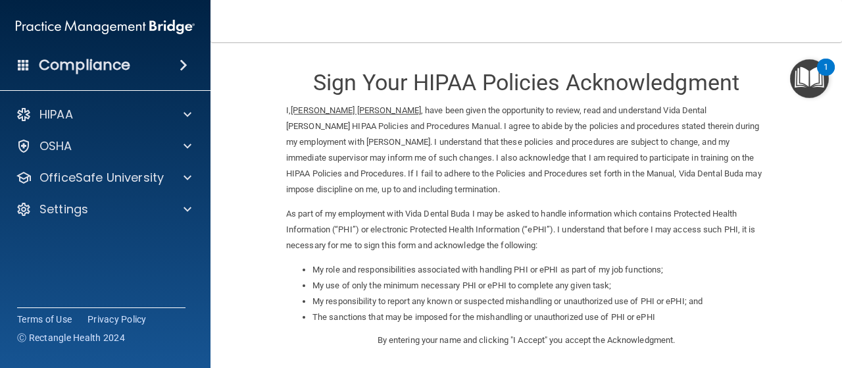
scroll to position [234, 0]
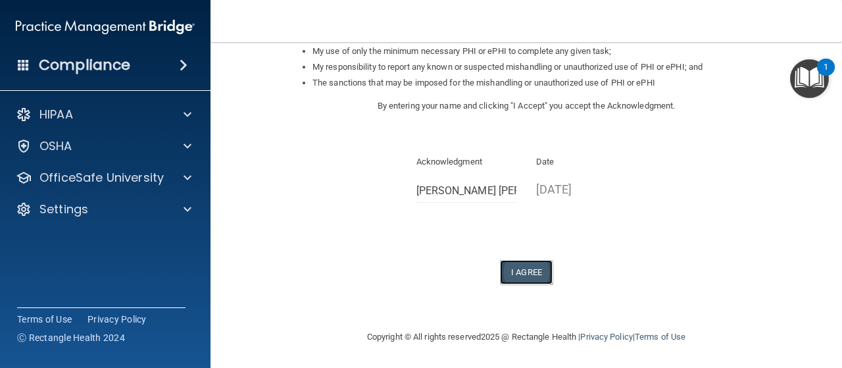
click at [529, 277] on button "I Agree" at bounding box center [526, 272] width 53 height 24
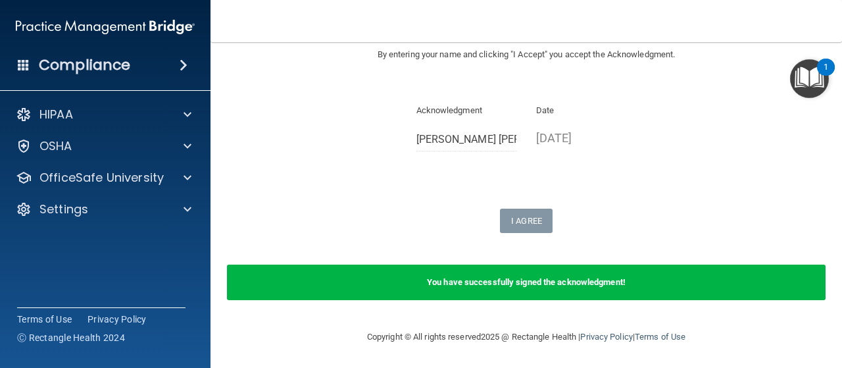
scroll to position [243, 0]
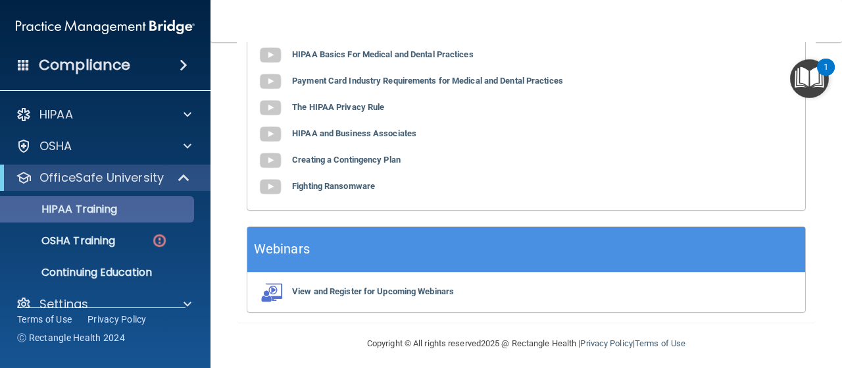
scroll to position [20, 0]
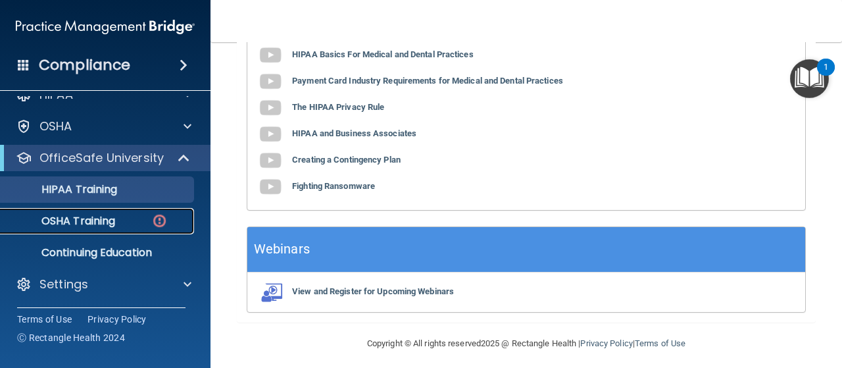
click at [83, 221] on p "OSHA Training" at bounding box center [62, 220] width 107 height 13
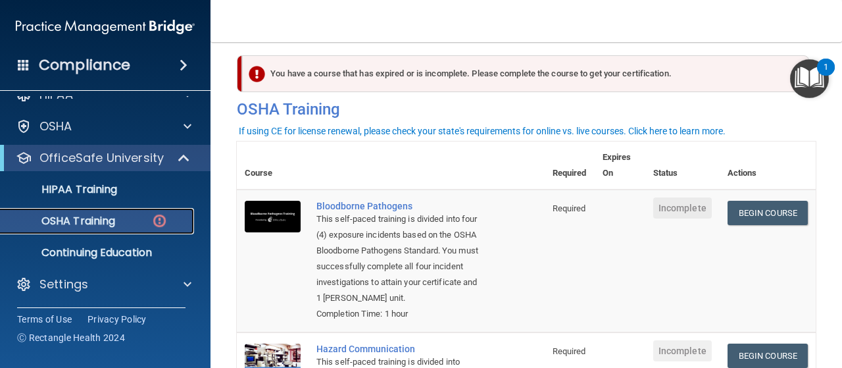
scroll to position [10, 0]
